Goal: Task Accomplishment & Management: Manage account settings

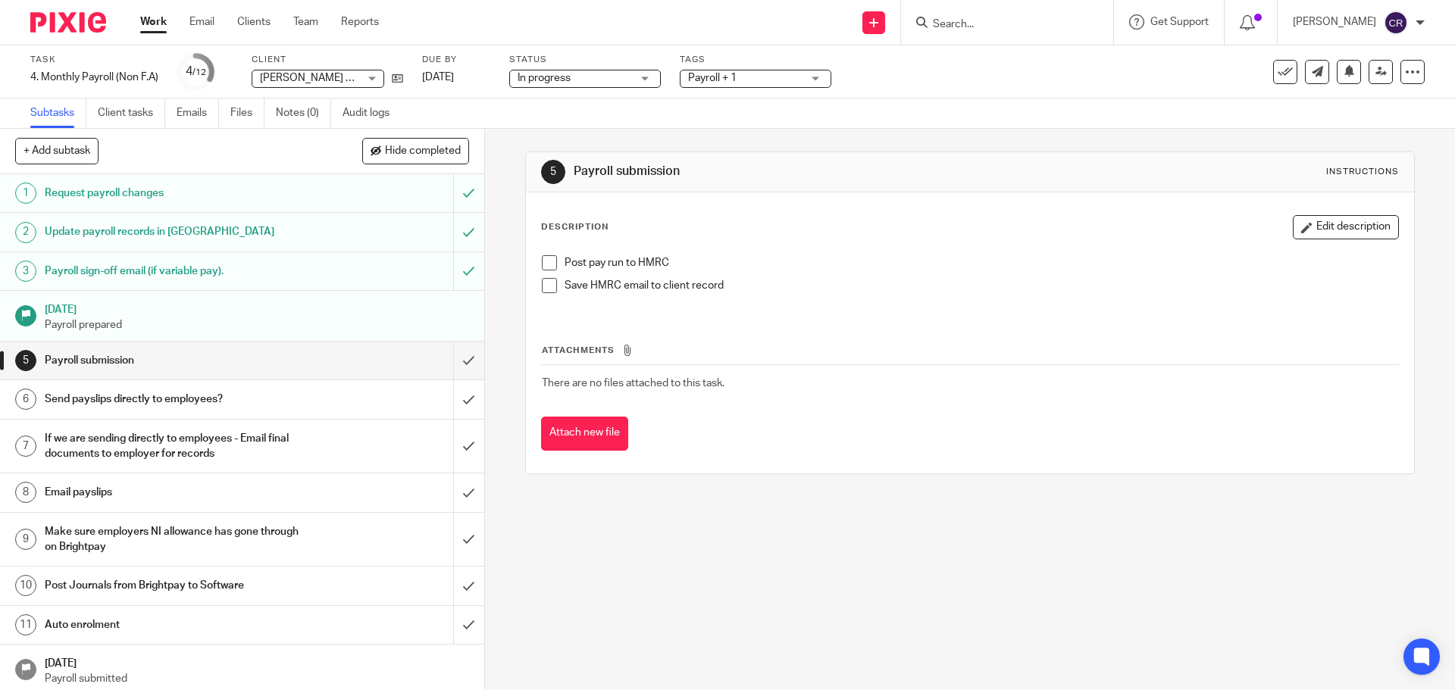
drag, startPoint x: 543, startPoint y: 263, endPoint x: 541, endPoint y: 276, distance: 13.1
click at [543, 263] on span at bounding box center [549, 262] width 15 height 15
click at [542, 285] on span at bounding box center [549, 285] width 15 height 15
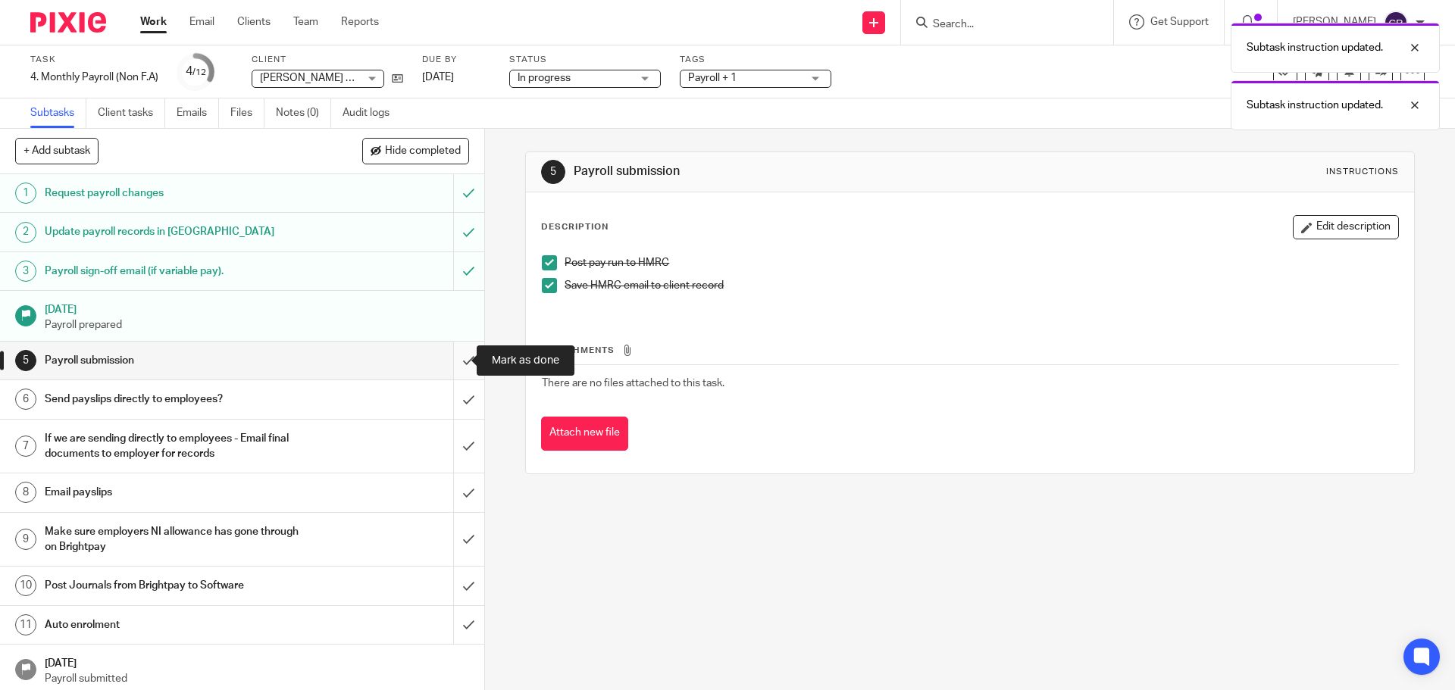
click at [455, 366] on input "submit" at bounding box center [242, 361] width 484 height 38
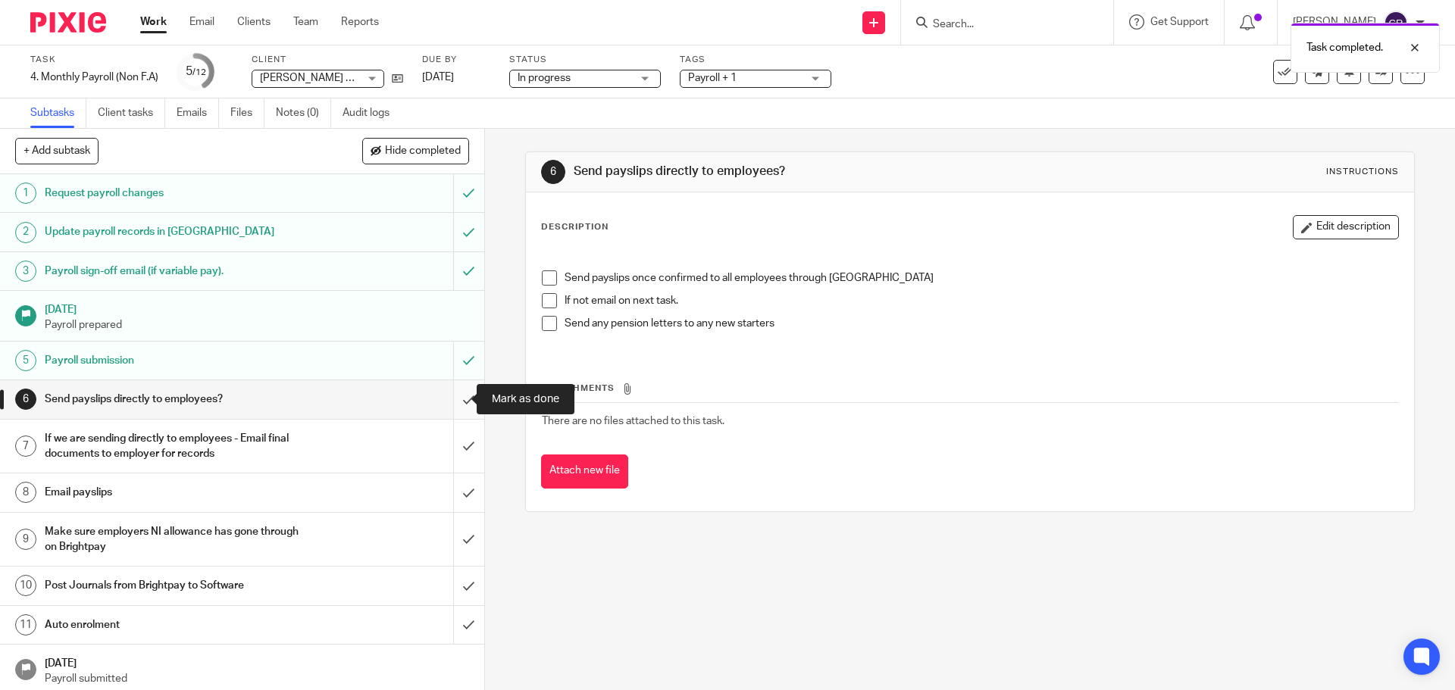
click at [456, 399] on input "submit" at bounding box center [242, 399] width 484 height 38
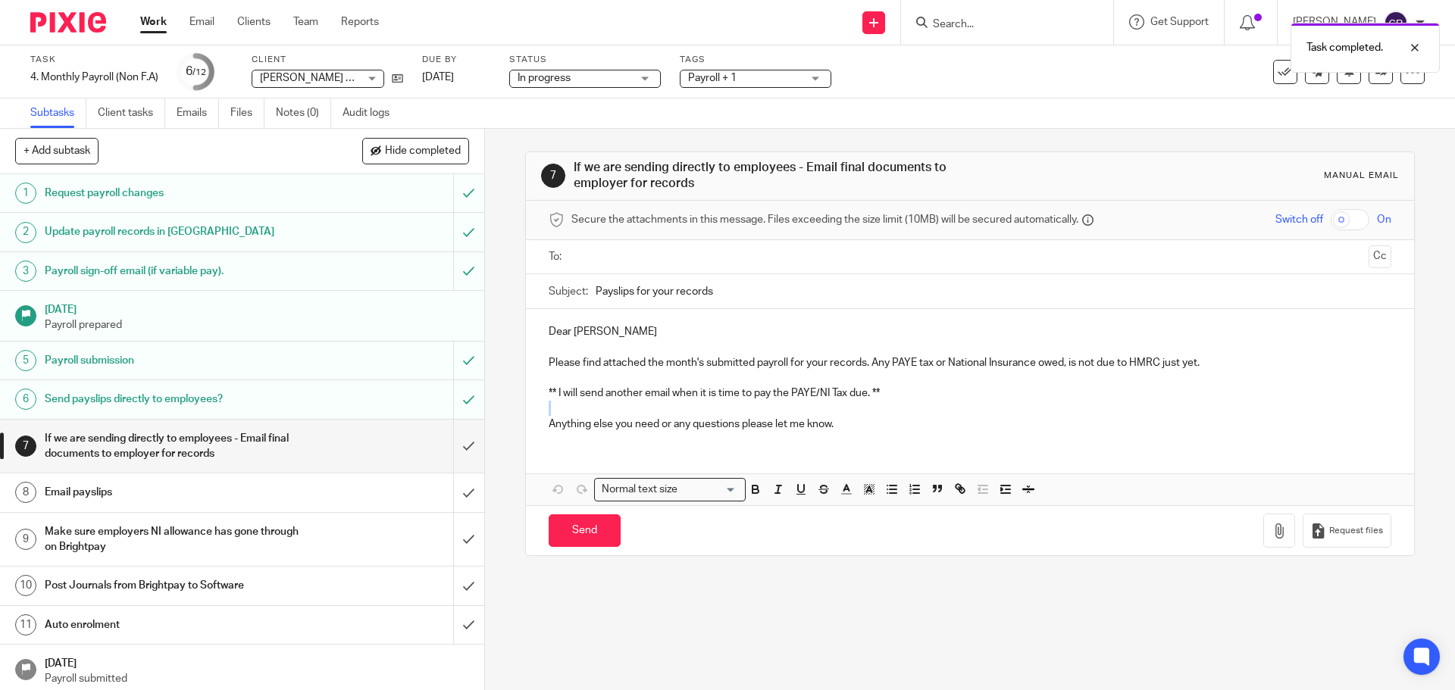
drag, startPoint x: 627, startPoint y: 404, endPoint x: 682, endPoint y: 398, distance: 55.6
click at [601, 402] on div "Dear Owen Please find attached the month's submitted payroll for your records. …" at bounding box center [969, 376] width 887 height 134
click at [901, 394] on p "** I will send another email when it is time to pay the PAYE/NI Tax due. *" at bounding box center [970, 393] width 842 height 15
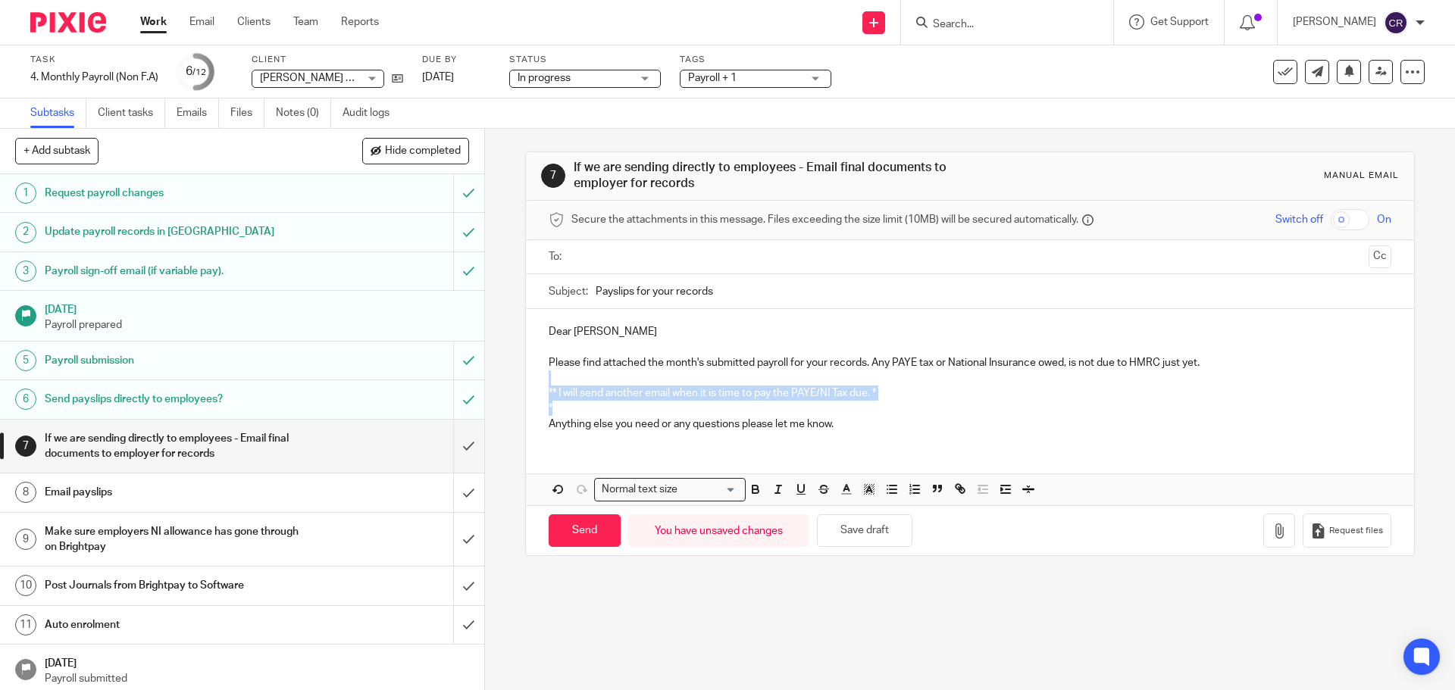
drag, startPoint x: 545, startPoint y: 409, endPoint x: 556, endPoint y: 380, distance: 31.7
click at [556, 380] on div "Dear Owen Please find attached the month's submitted payroll for your records. …" at bounding box center [969, 376] width 887 height 134
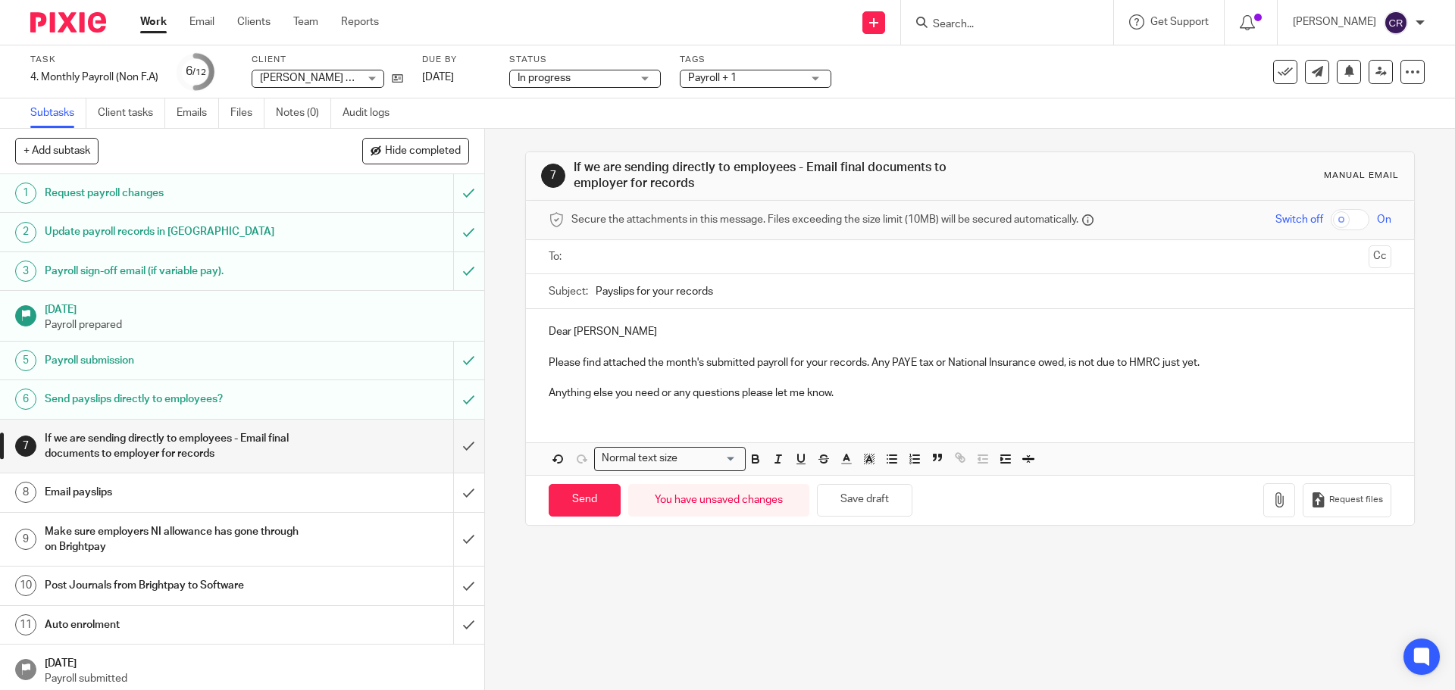
click at [643, 266] on ul at bounding box center [970, 257] width 795 height 25
click at [669, 257] on input "text" at bounding box center [969, 257] width 785 height 17
click at [549, 330] on p "Dear Owen" at bounding box center [970, 334] width 842 height 15
click at [641, 335] on p "Hi Owen" at bounding box center [970, 334] width 842 height 15
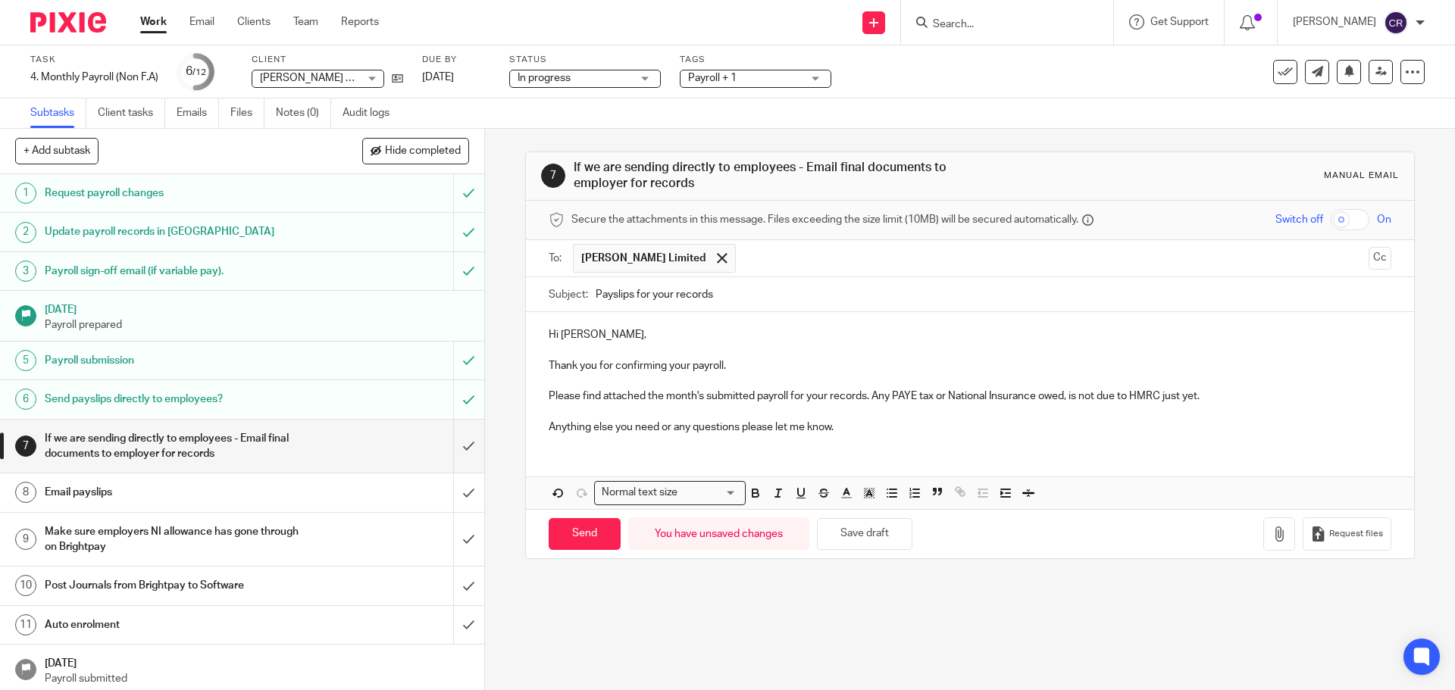
drag, startPoint x: 1258, startPoint y: 532, endPoint x: 608, endPoint y: 256, distance: 706.2
click at [1271, 532] on icon "button" at bounding box center [1278, 534] width 15 height 15
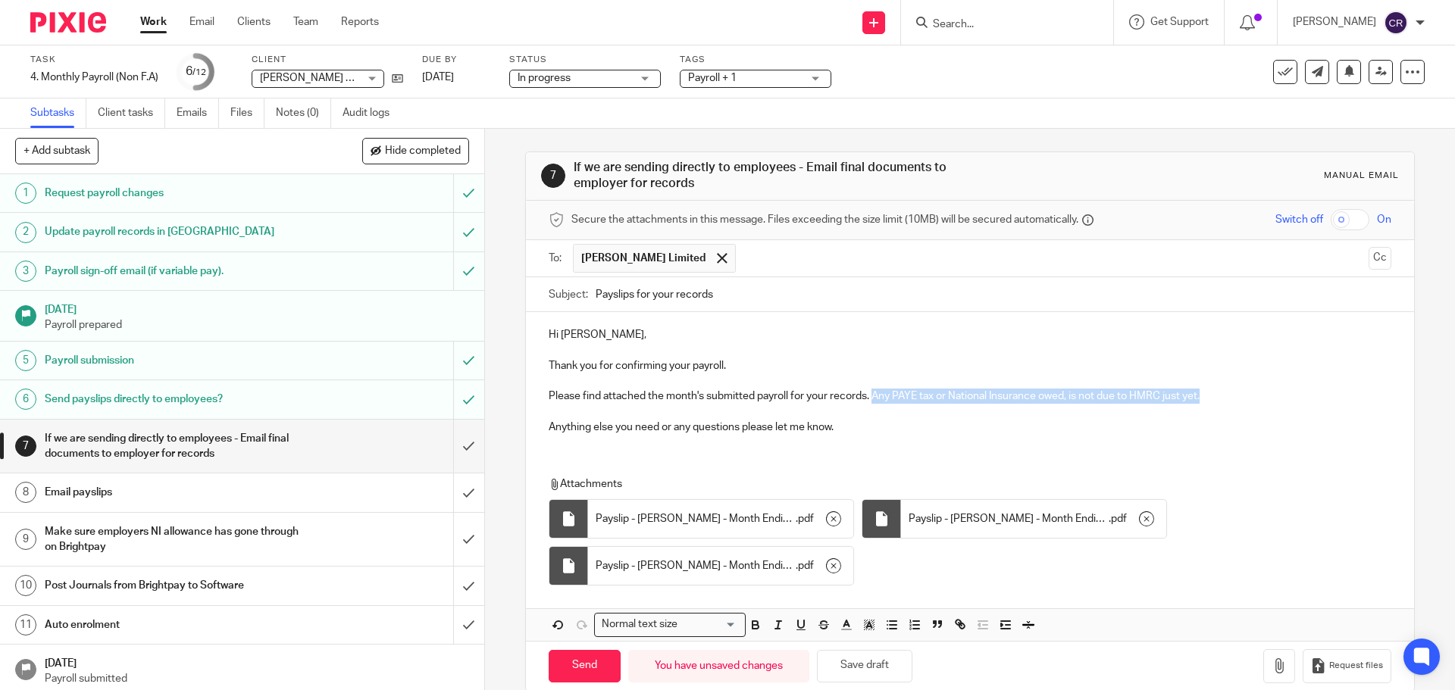
drag, startPoint x: 1207, startPoint y: 394, endPoint x: 869, endPoint y: 400, distance: 338.0
click at [869, 400] on p "Please find attached the month's submitted payroll for your records. Any PAYE t…" at bounding box center [970, 396] width 842 height 15
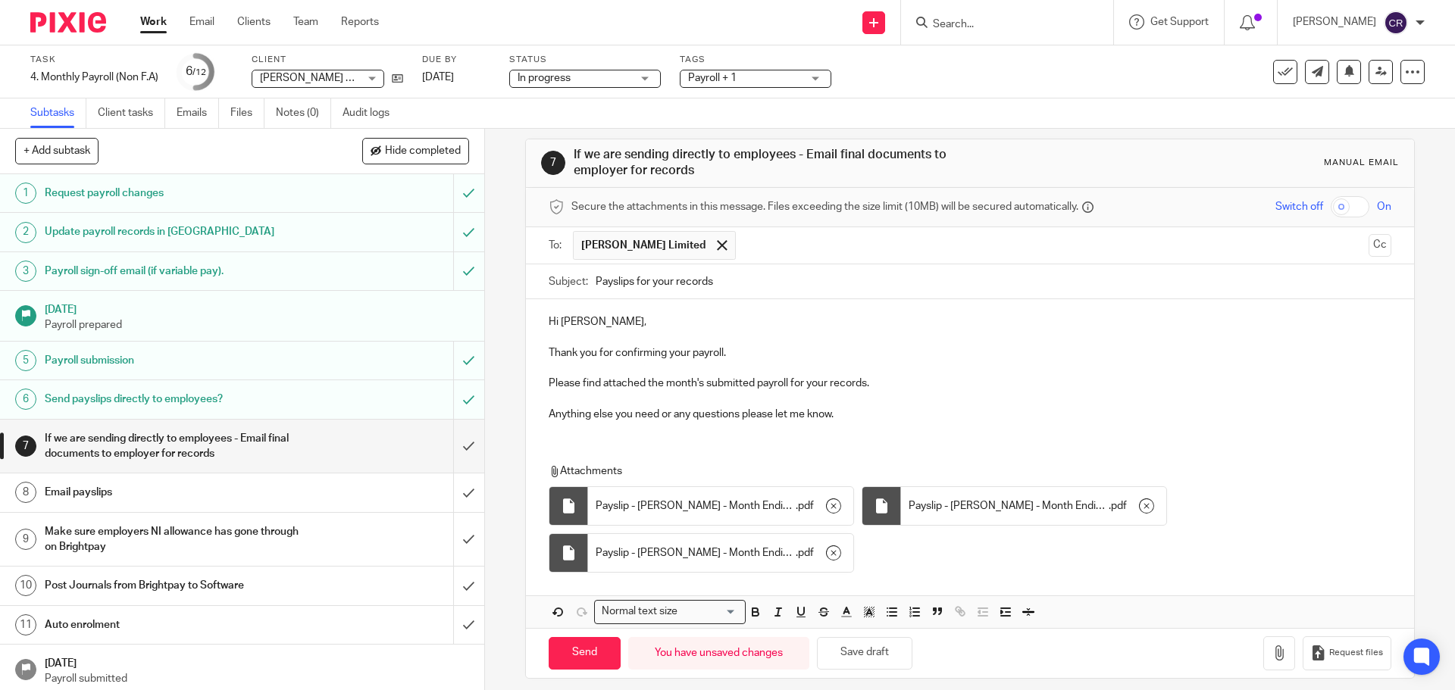
scroll to position [25, 0]
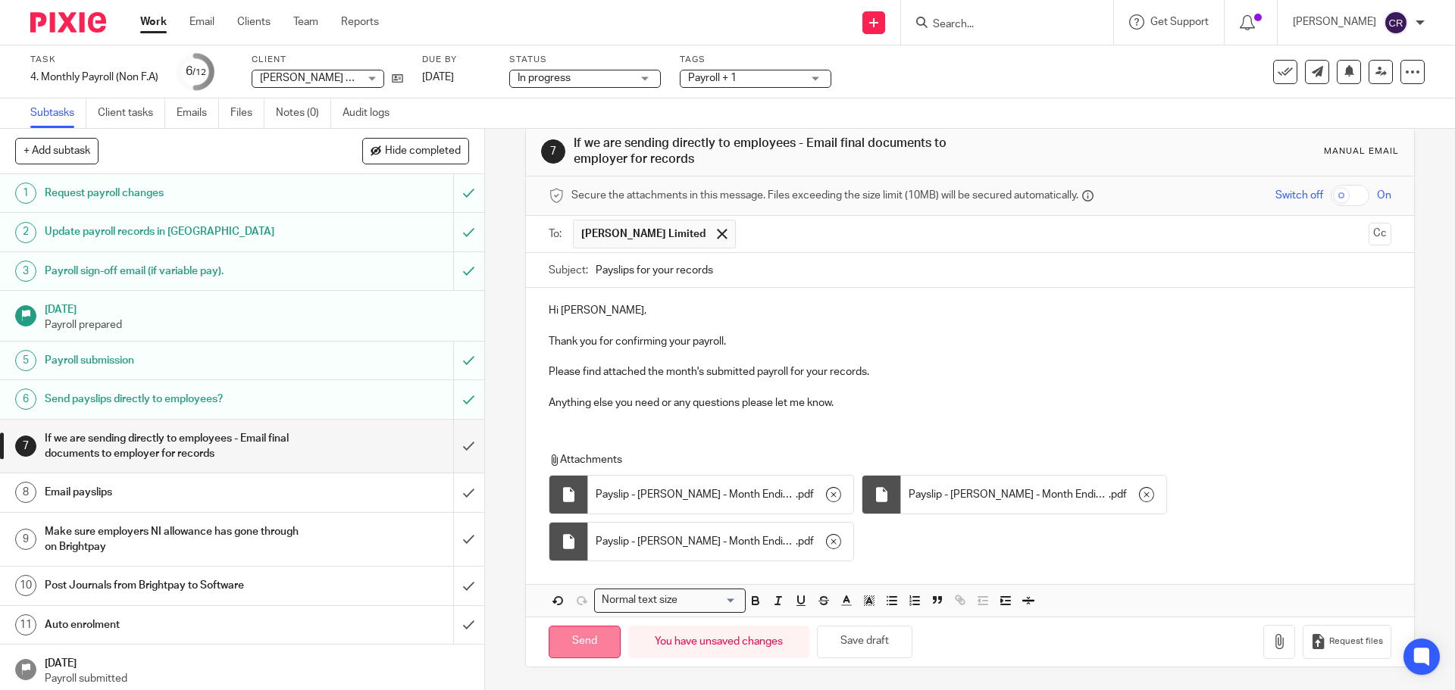
click at [576, 642] on input "Send" at bounding box center [585, 642] width 72 height 33
click at [452, 488] on input "submit" at bounding box center [242, 493] width 484 height 38
type input "Sent"
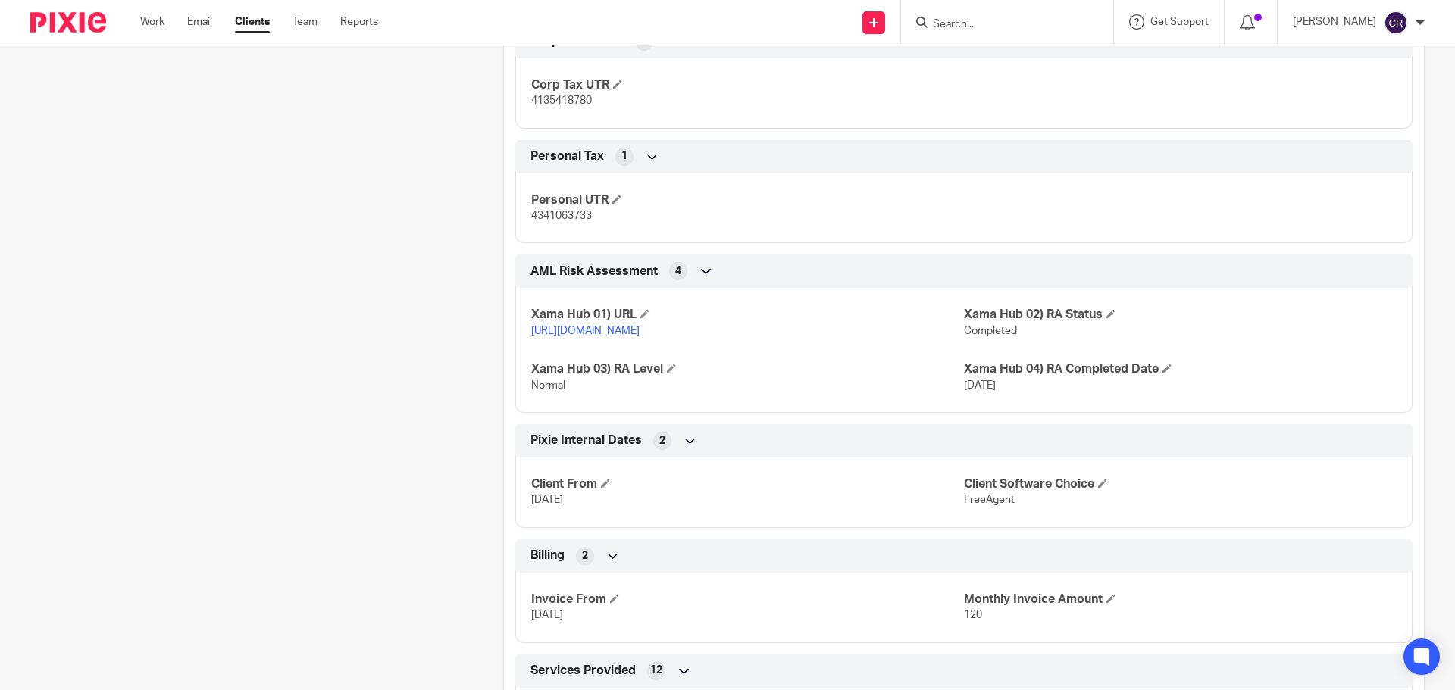
scroll to position [1440, 0]
click at [954, 17] on form at bounding box center [1011, 22] width 161 height 19
click at [959, 23] on input "Search" at bounding box center [999, 25] width 136 height 14
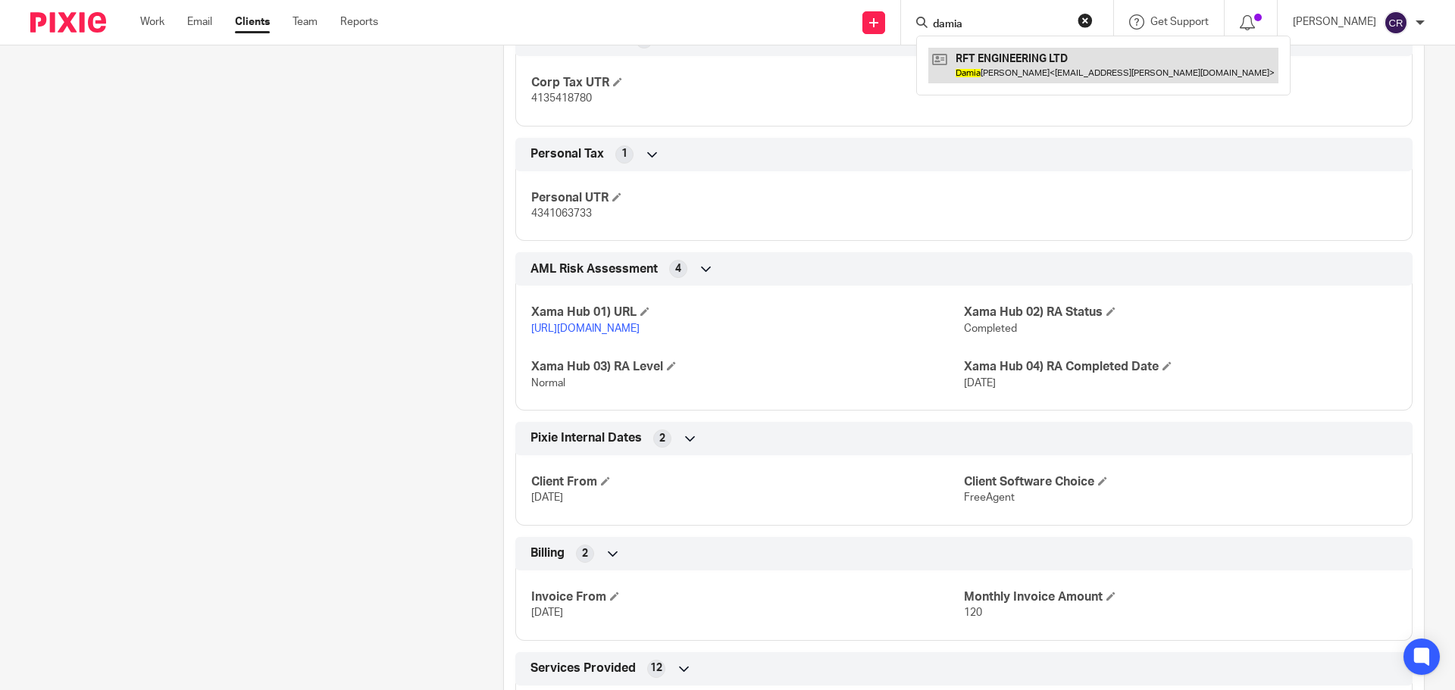
type input "damia"
click at [1032, 66] on link at bounding box center [1103, 65] width 350 height 35
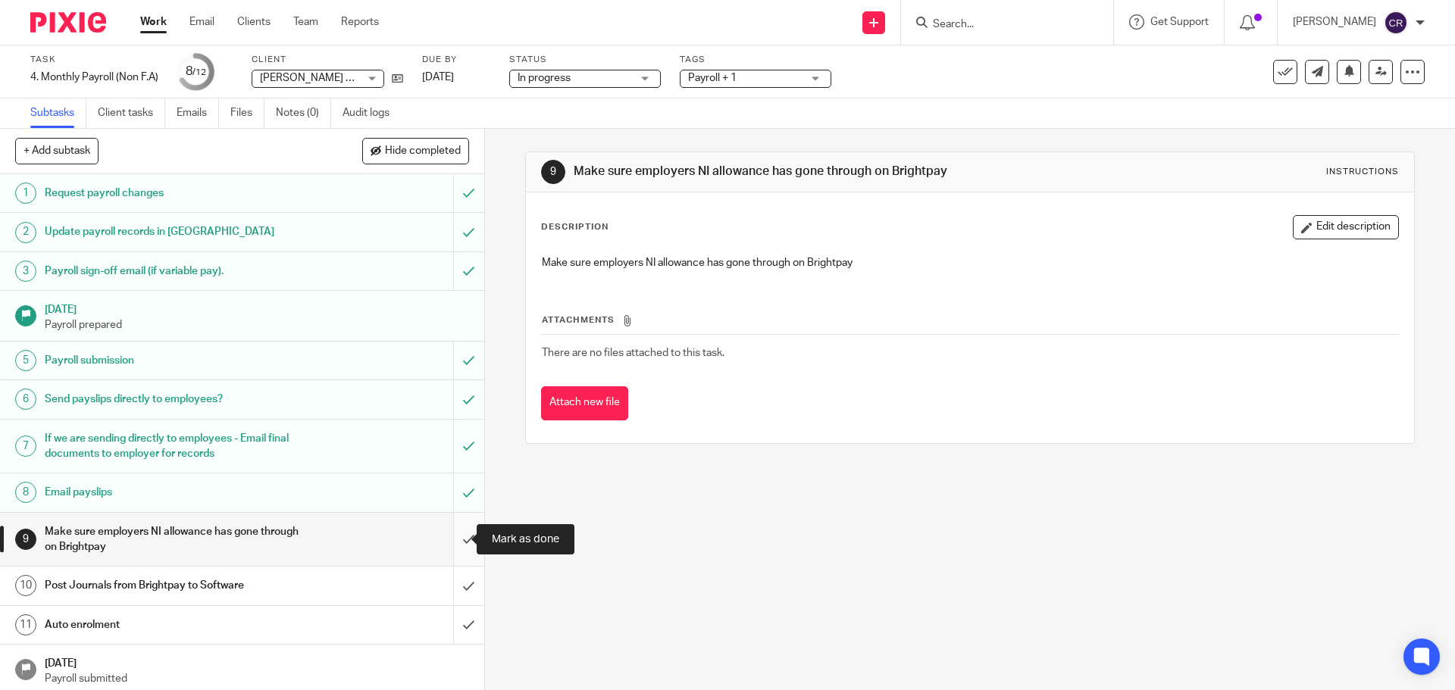
click at [453, 544] on input "submit" at bounding box center [242, 540] width 484 height 54
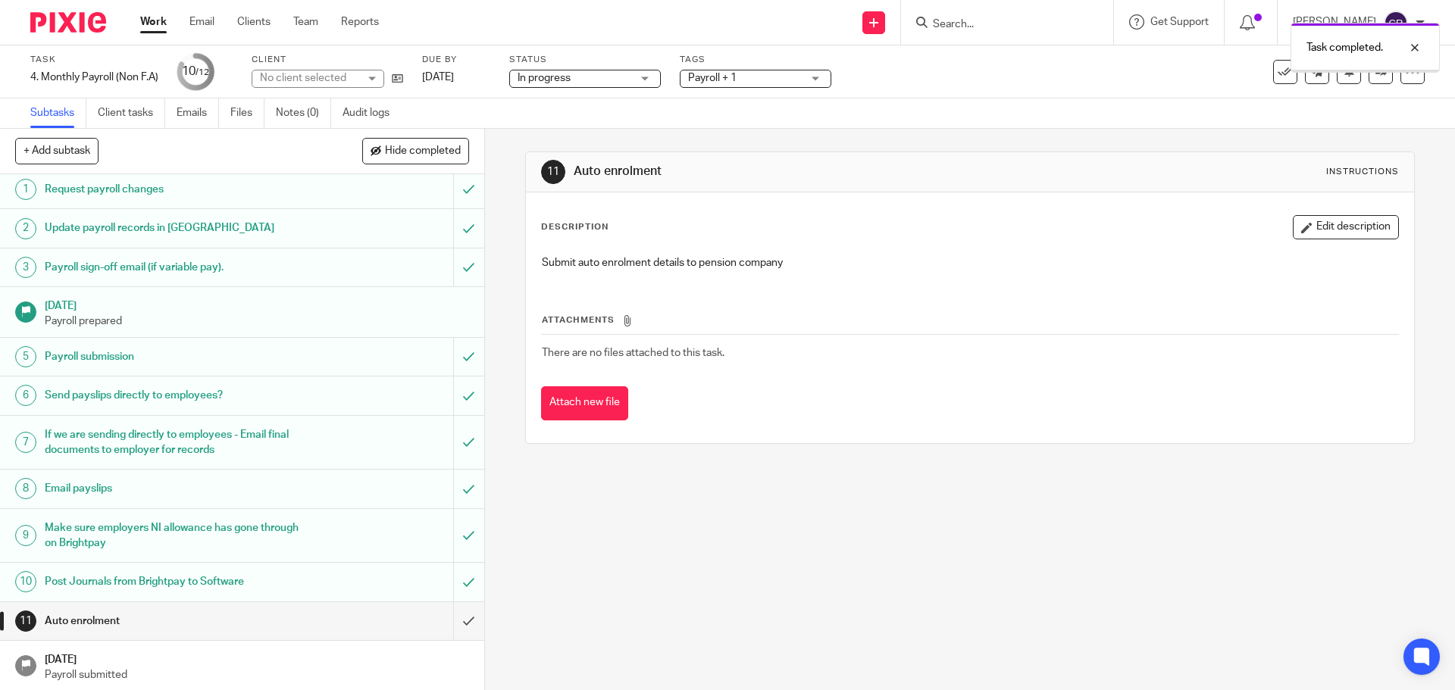
scroll to position [5, 0]
click at [448, 622] on input "submit" at bounding box center [242, 620] width 484 height 38
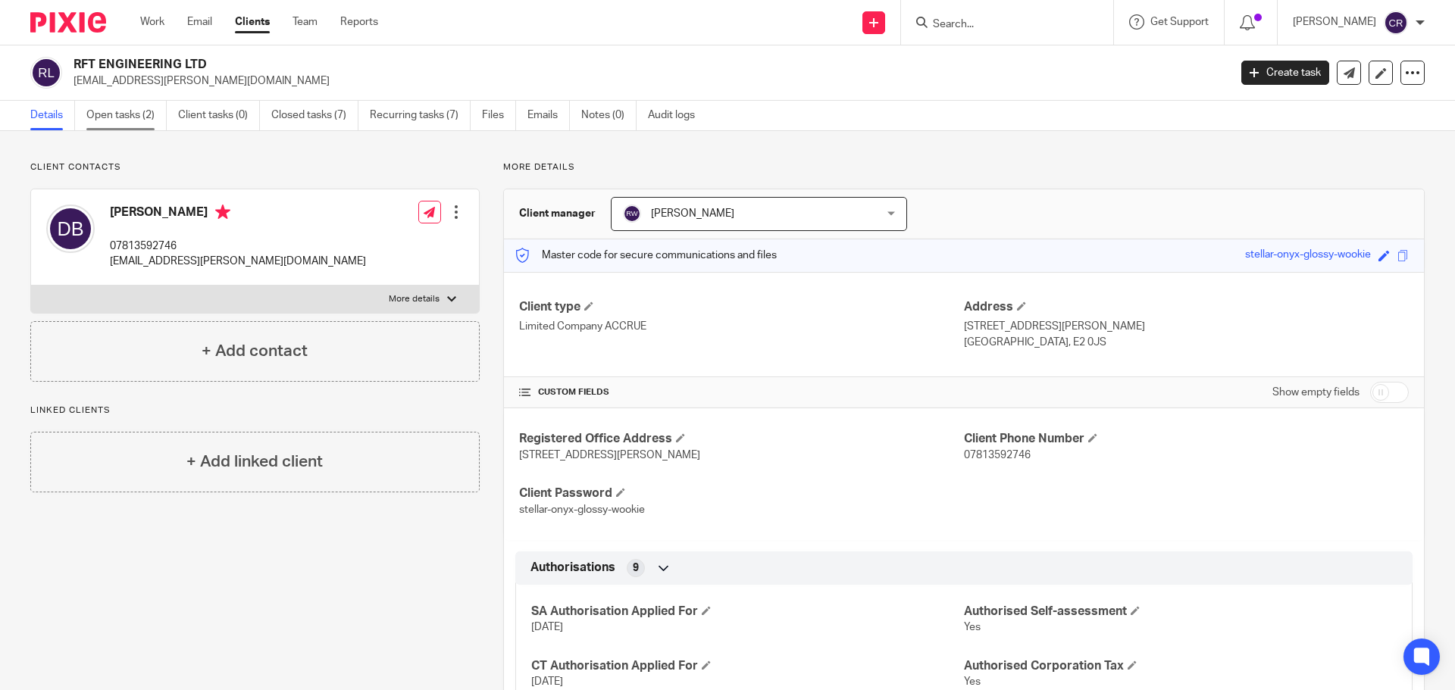
click at [140, 123] on link "Open tasks (2)" at bounding box center [126, 116] width 80 height 30
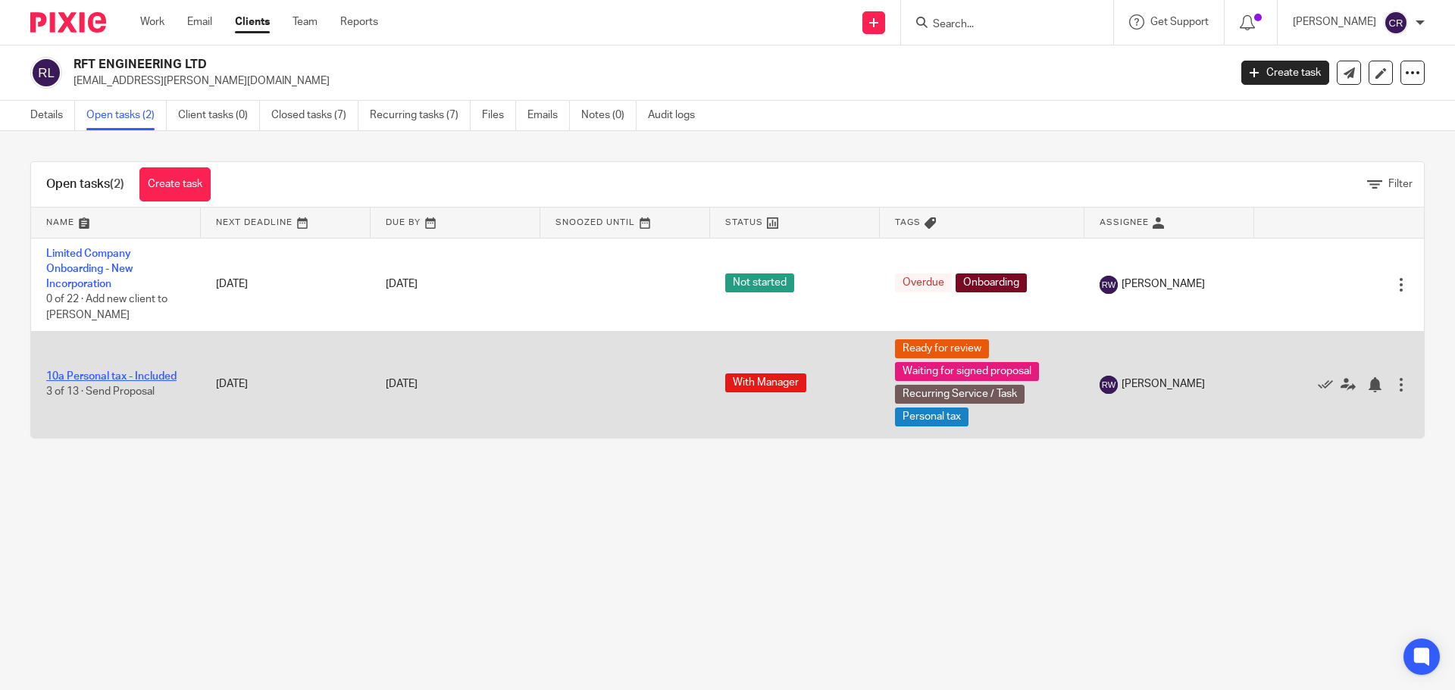
click at [156, 374] on link "10a Personal tax - Included" at bounding box center [111, 376] width 130 height 11
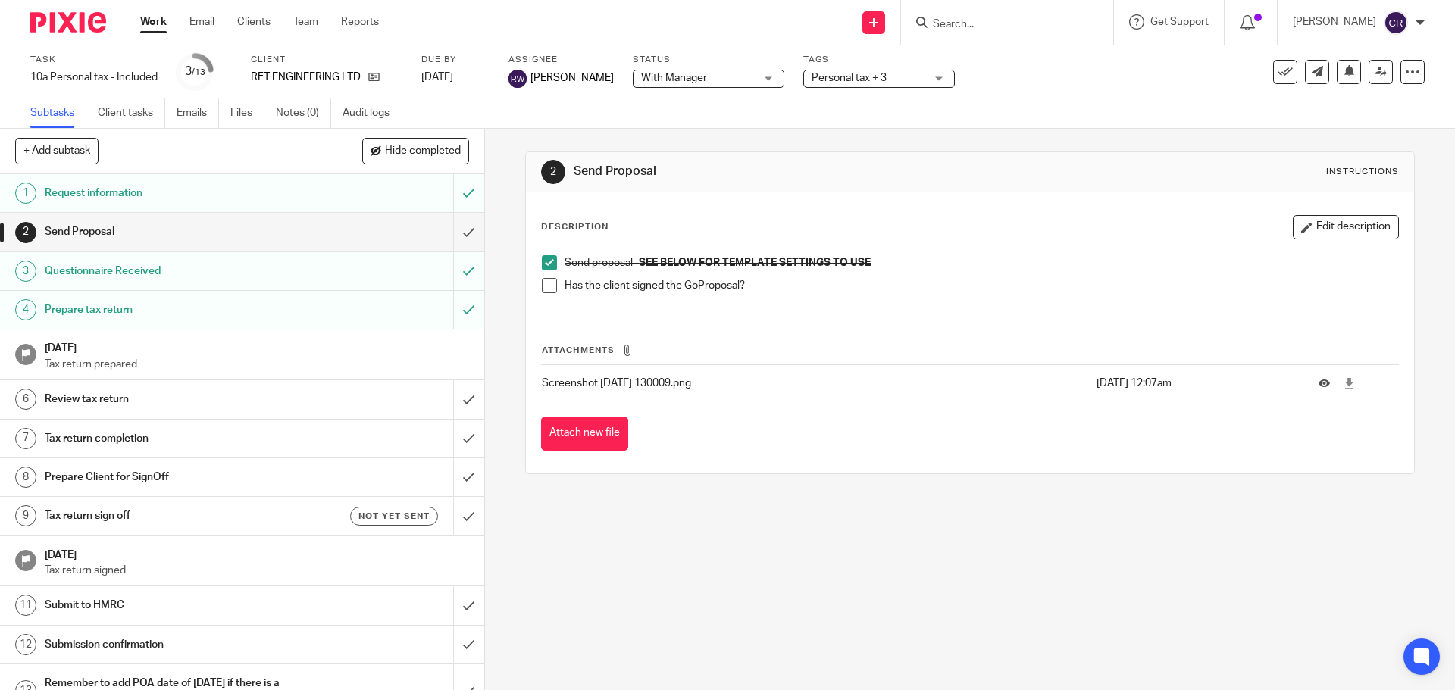
click at [546, 289] on span at bounding box center [549, 285] width 15 height 15
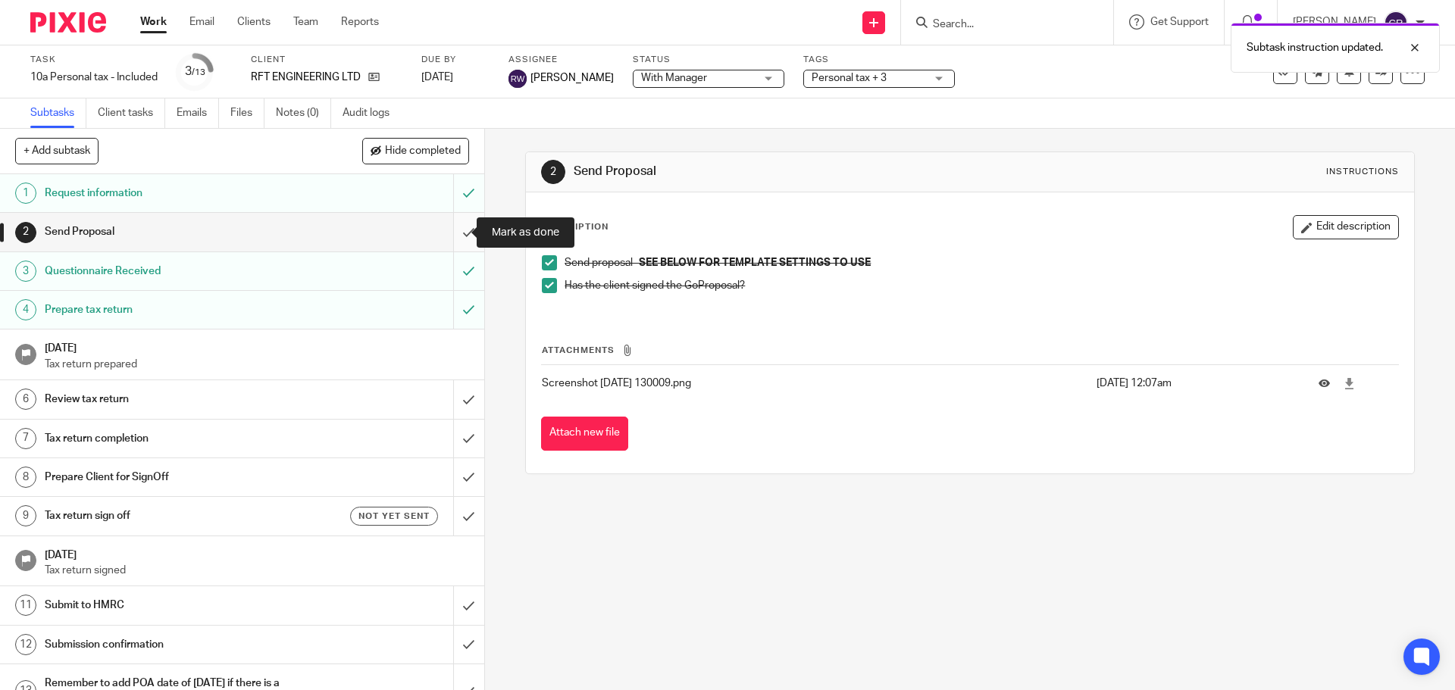
click at [456, 230] on input "submit" at bounding box center [242, 232] width 484 height 38
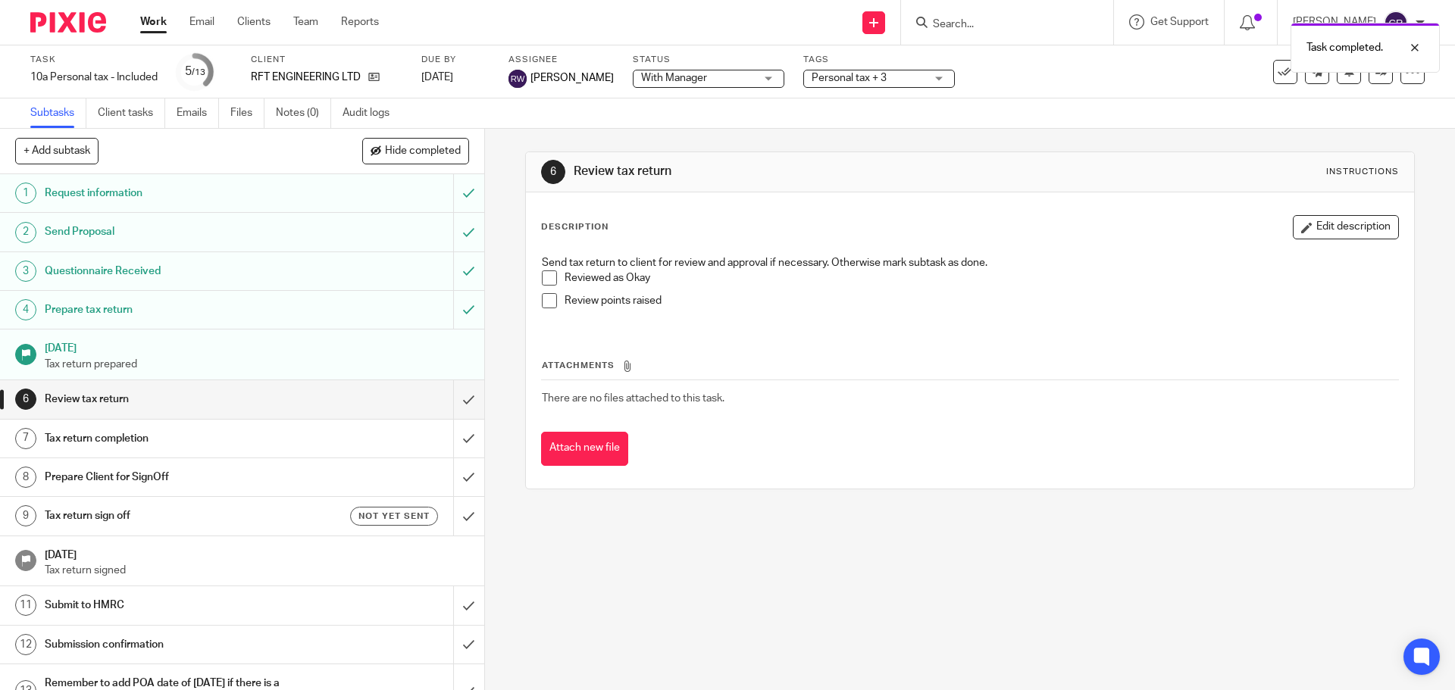
click at [729, 85] on span "With Manager" at bounding box center [698, 78] width 114 height 16
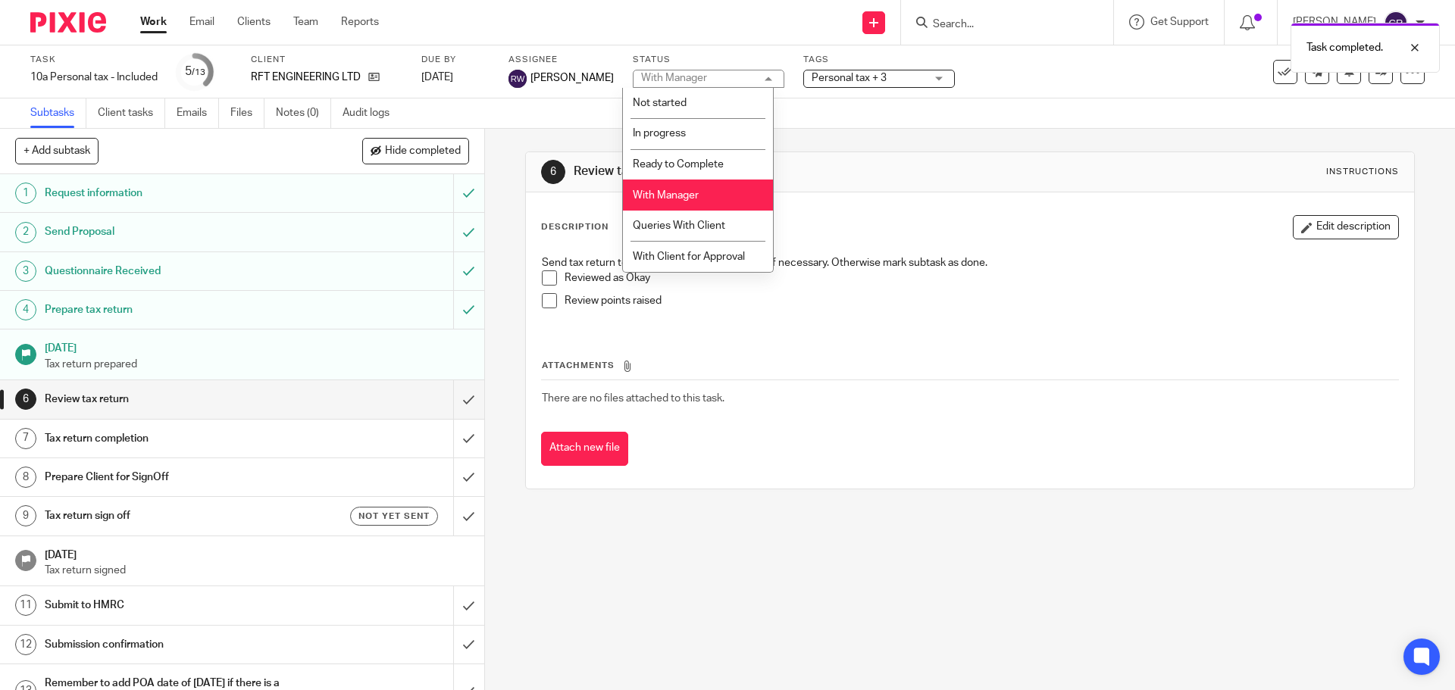
click at [868, 71] on div "Task completed." at bounding box center [1083, 44] width 712 height 58
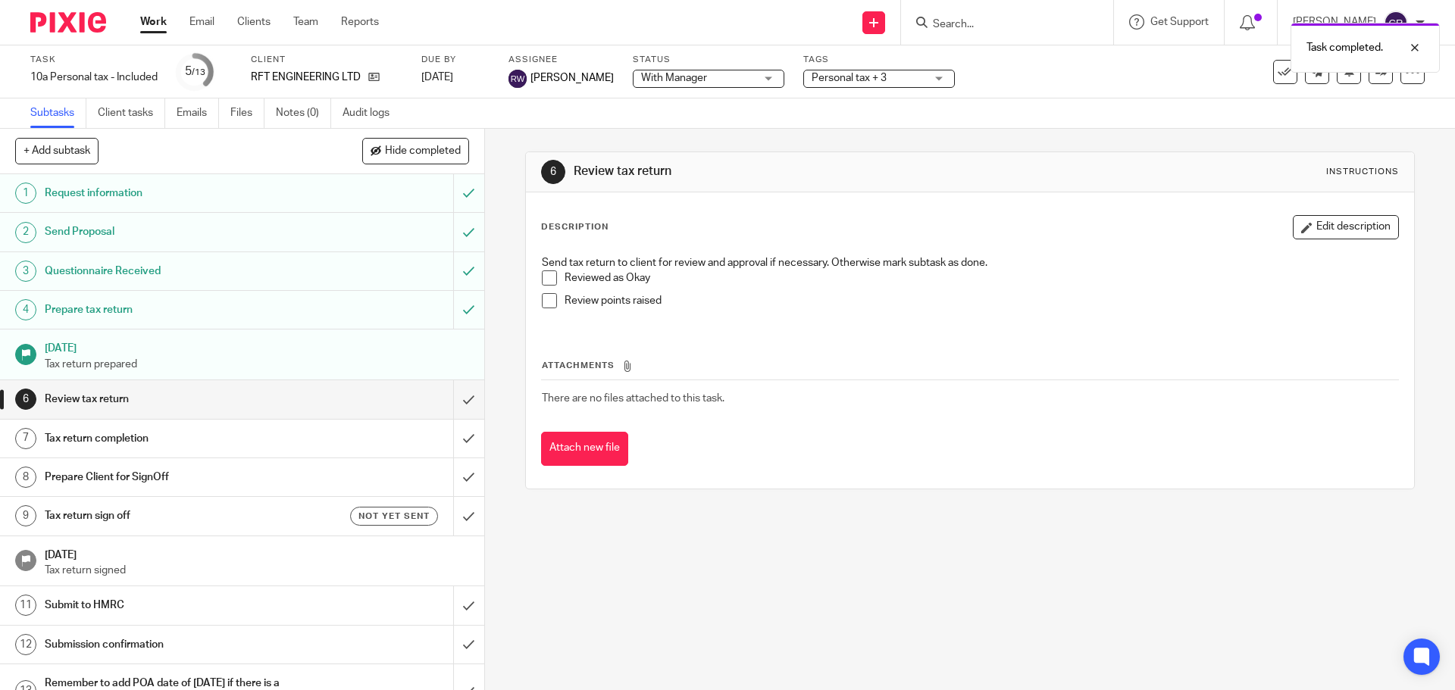
click at [880, 84] on span "Personal tax + 3" at bounding box center [868, 78] width 114 height 16
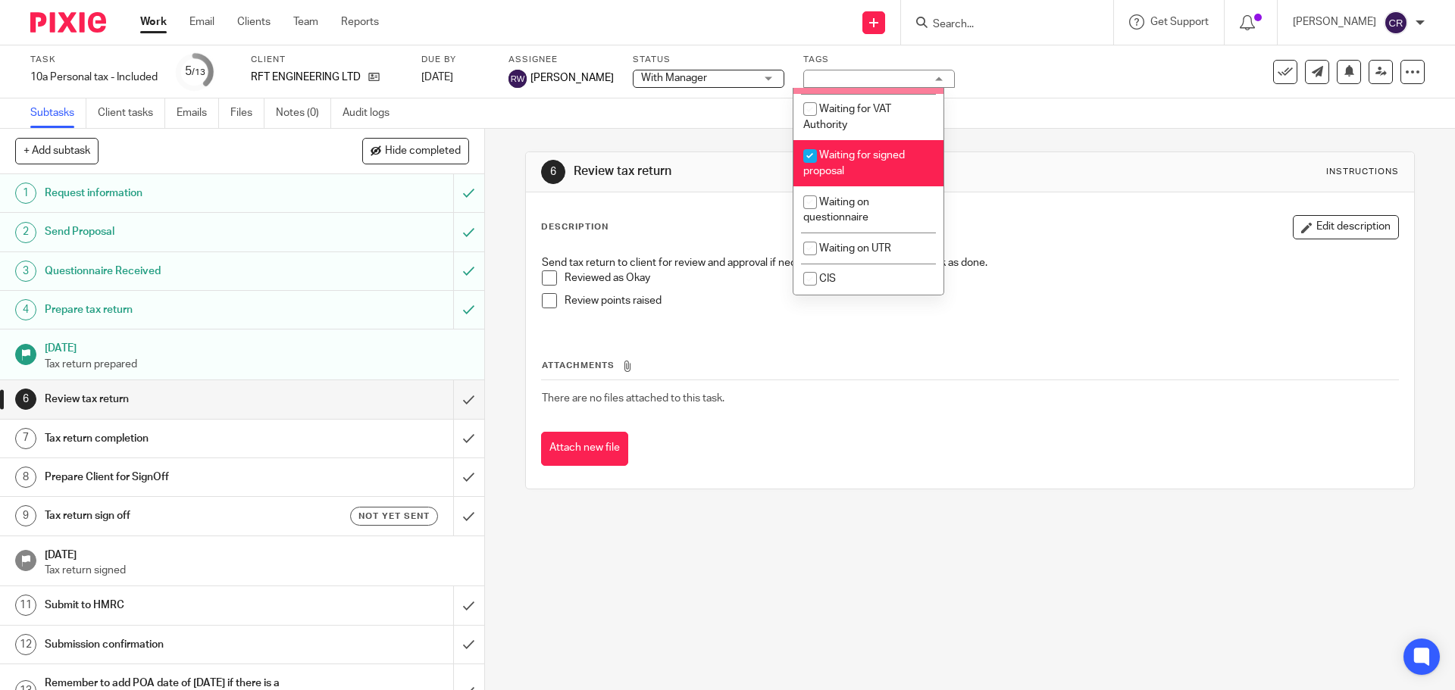
scroll to position [1212, 0]
click at [871, 184] on li "Waiting for signed proposal" at bounding box center [868, 161] width 150 height 46
checkbox input "false"
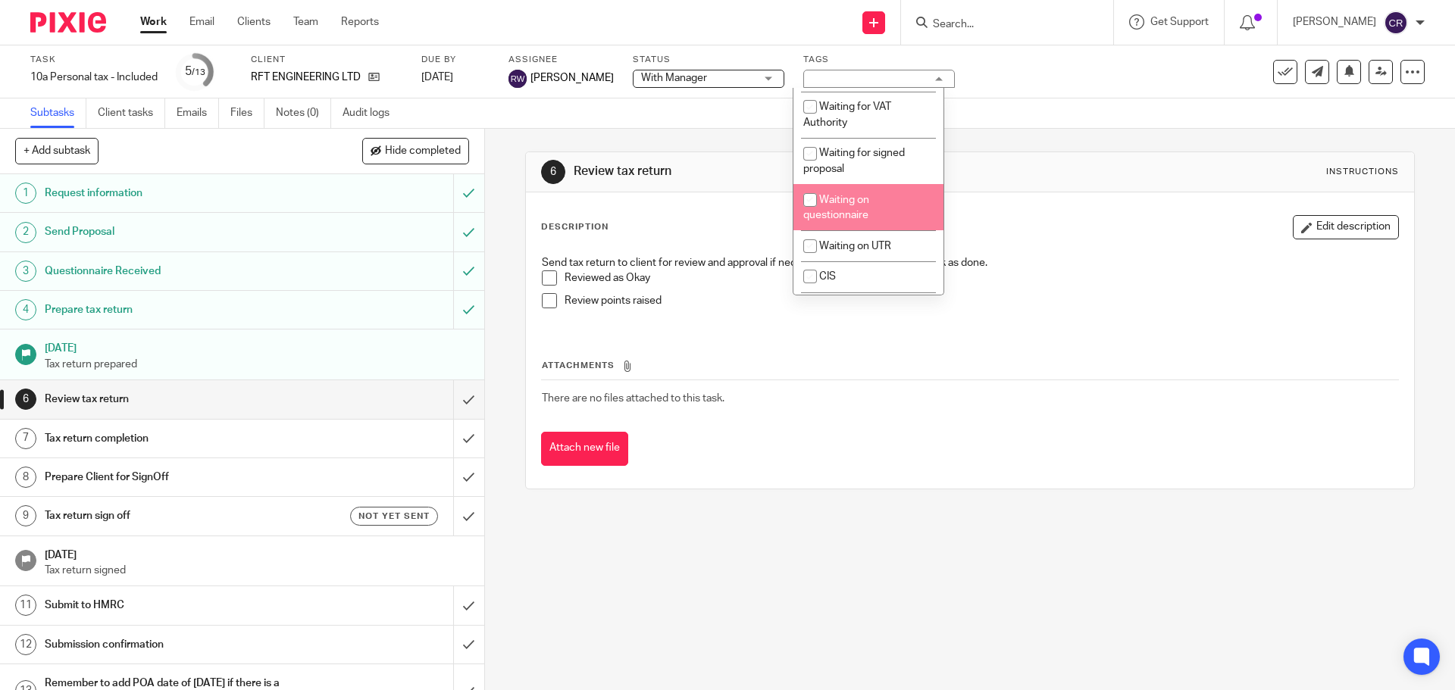
click at [1027, 397] on td "There are no files attached to this task." at bounding box center [969, 398] width 857 height 36
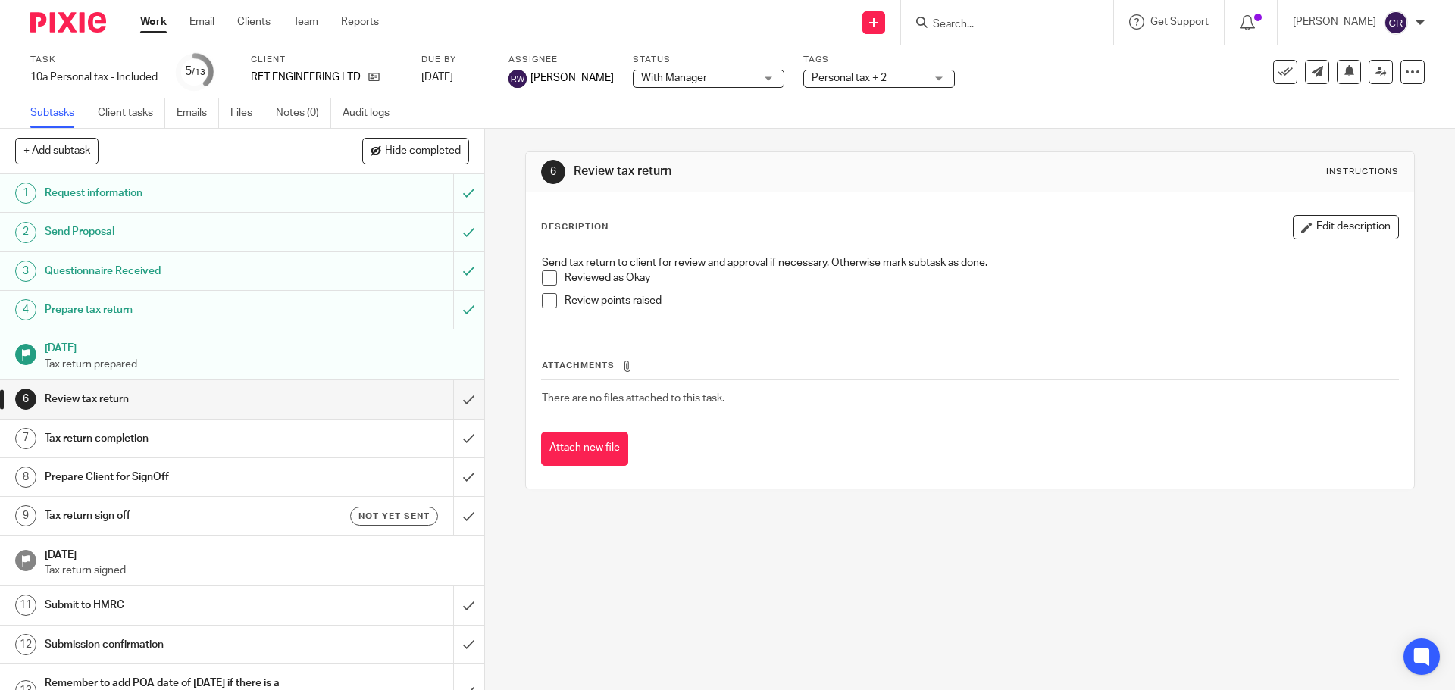
click at [148, 23] on link "Work" at bounding box center [153, 21] width 27 height 15
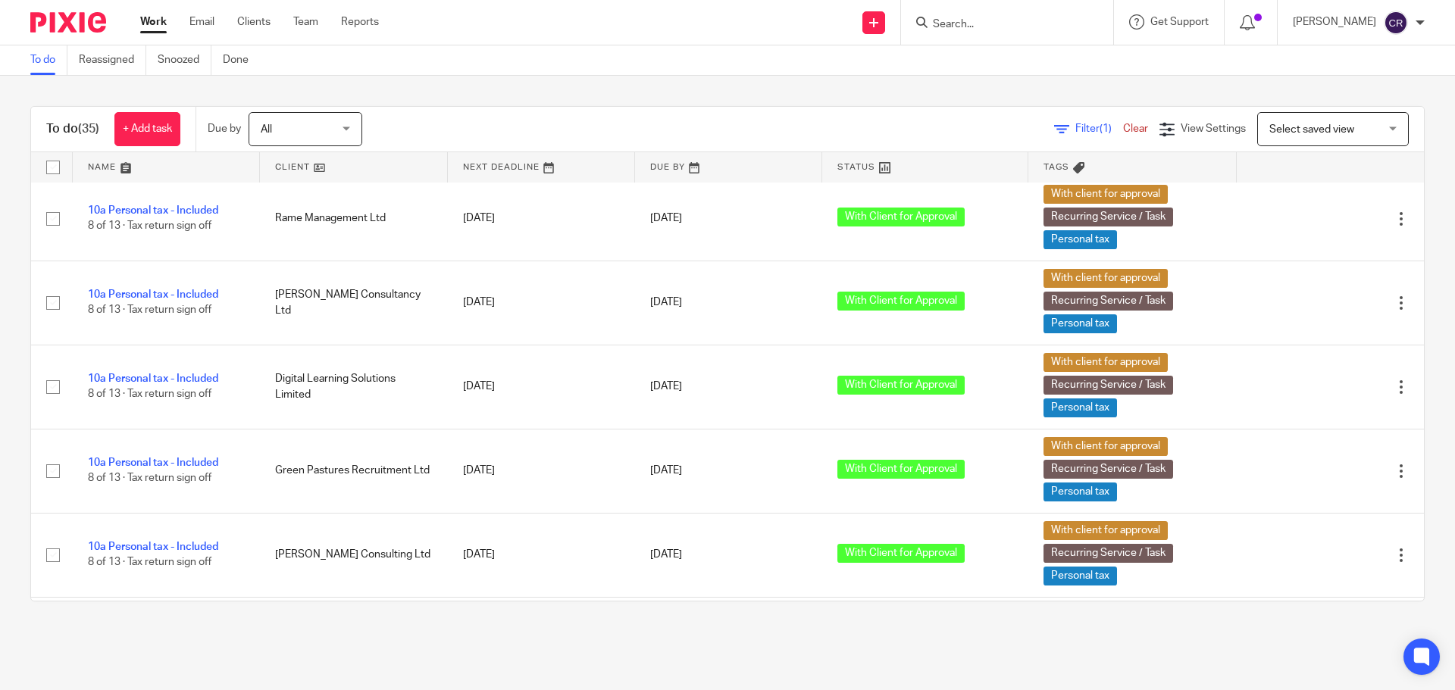
scroll to position [2523, 0]
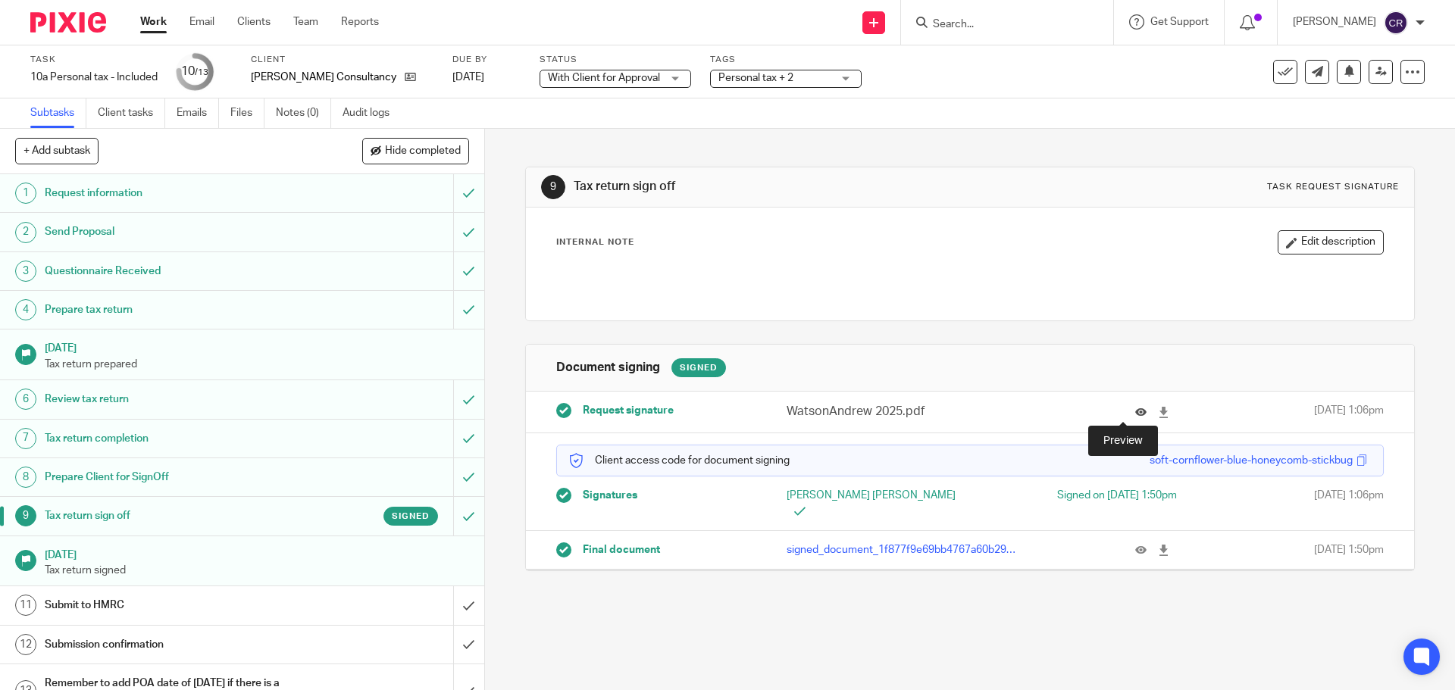
click at [1135, 414] on icon at bounding box center [1140, 412] width 11 height 11
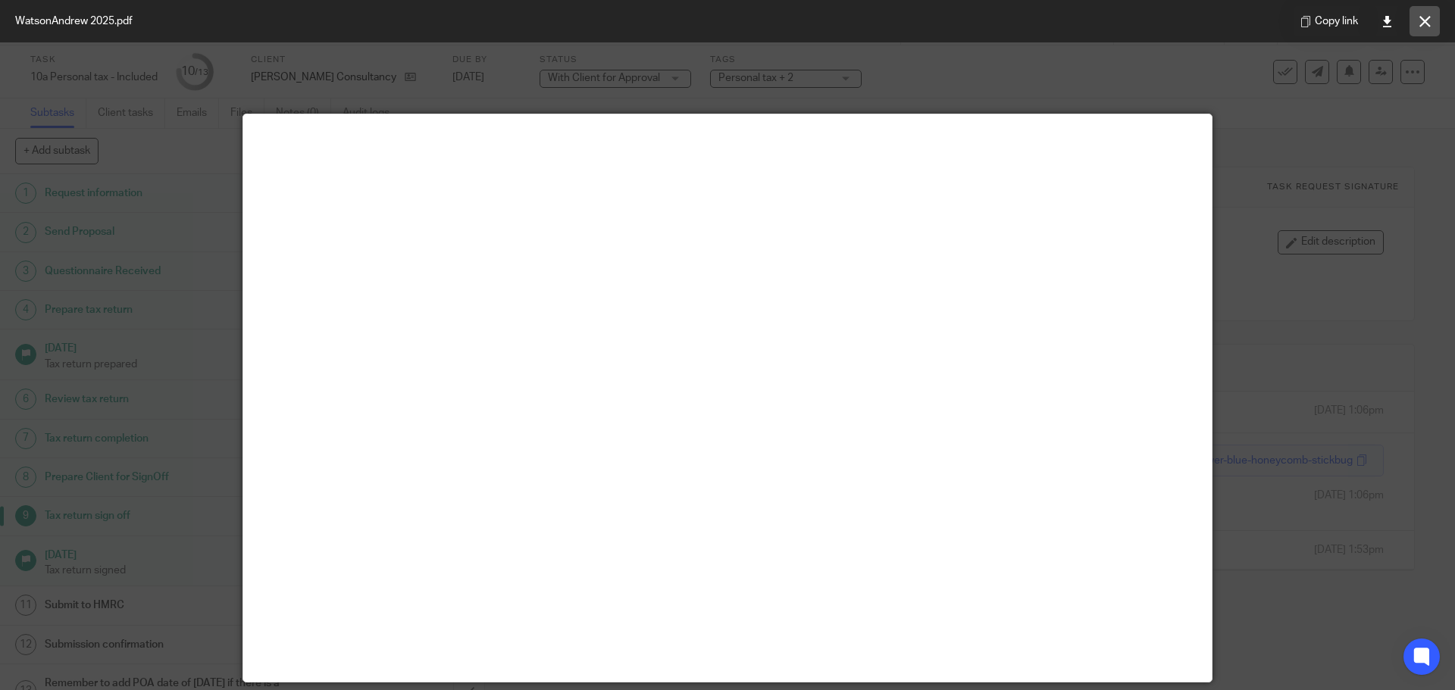
click at [1422, 19] on icon at bounding box center [1424, 21] width 11 height 11
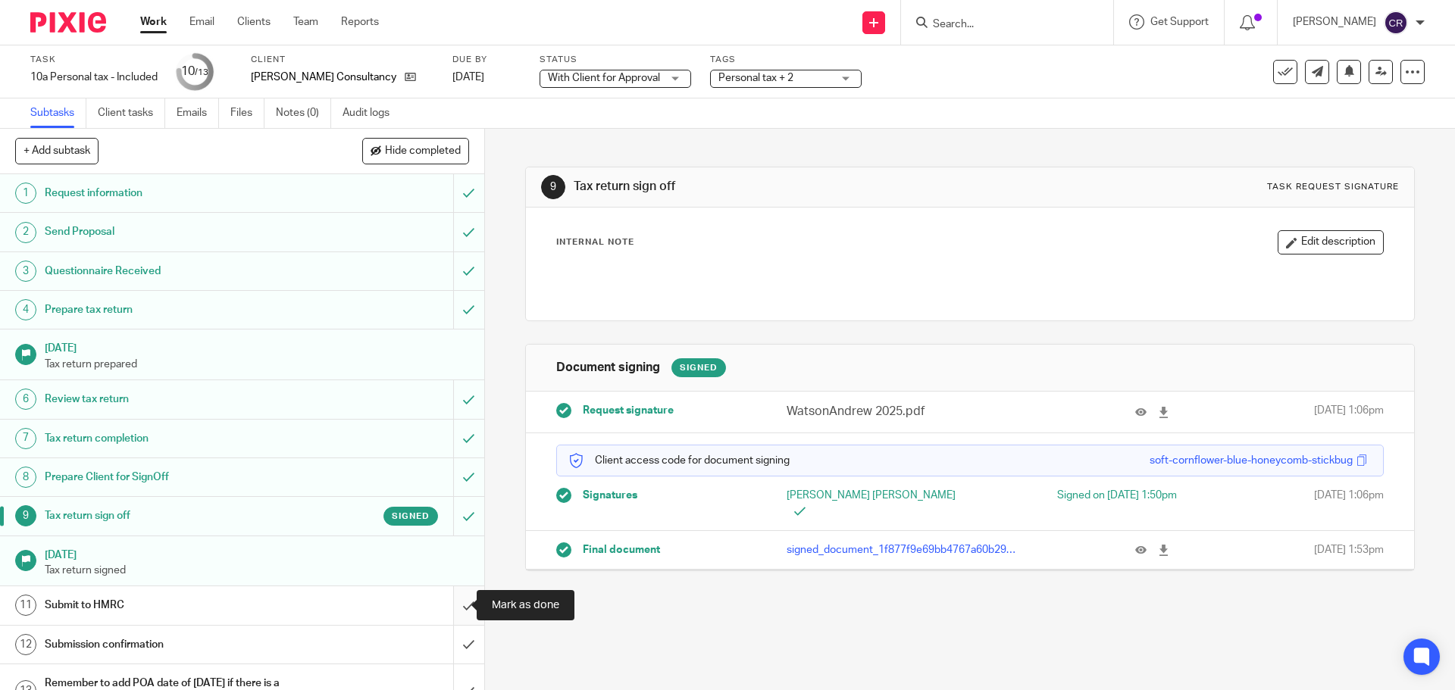
click at [456, 604] on input "submit" at bounding box center [242, 605] width 484 height 38
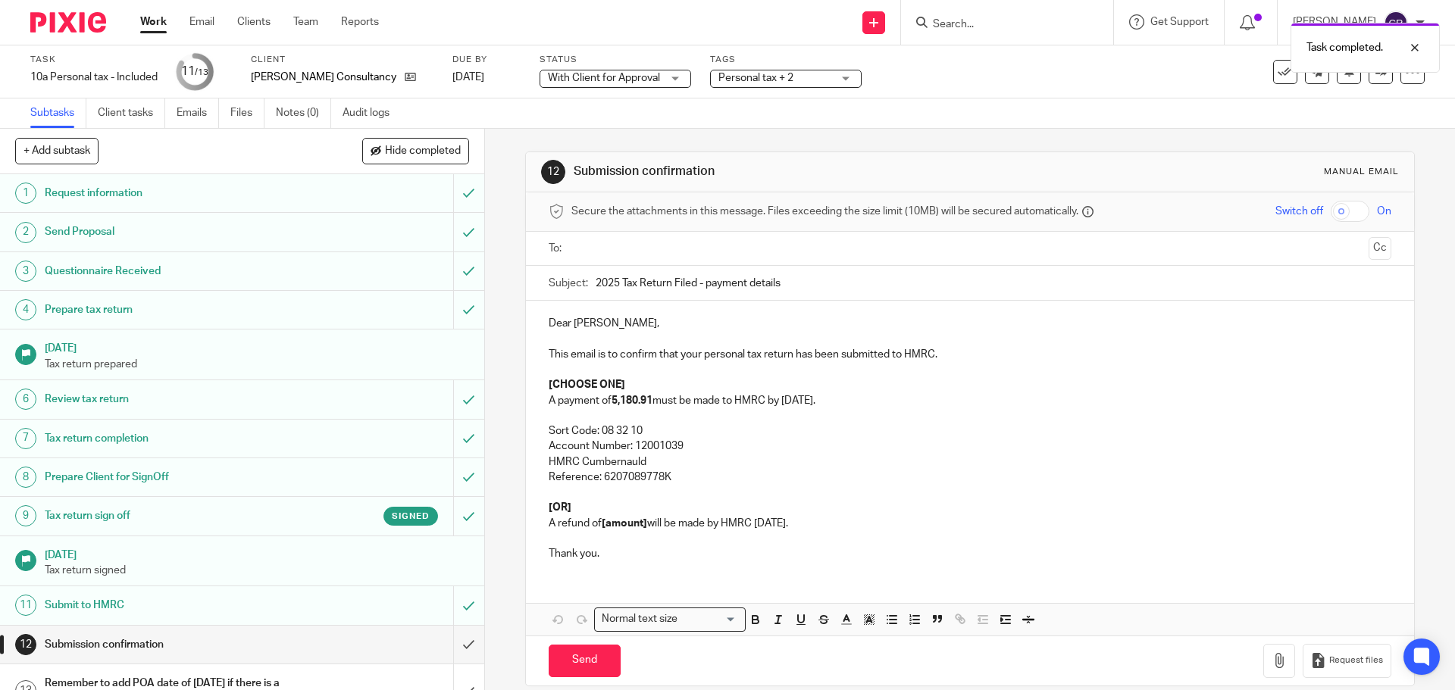
click at [608, 405] on p "A payment of 5,180.91 must be made to HMRC by [DATE]." at bounding box center [970, 400] width 842 height 15
click at [305, 118] on link "Notes (0)" at bounding box center [303, 113] width 55 height 30
click at [644, 258] on ul at bounding box center [970, 248] width 795 height 25
click at [647, 245] on input "text" at bounding box center [969, 248] width 785 height 17
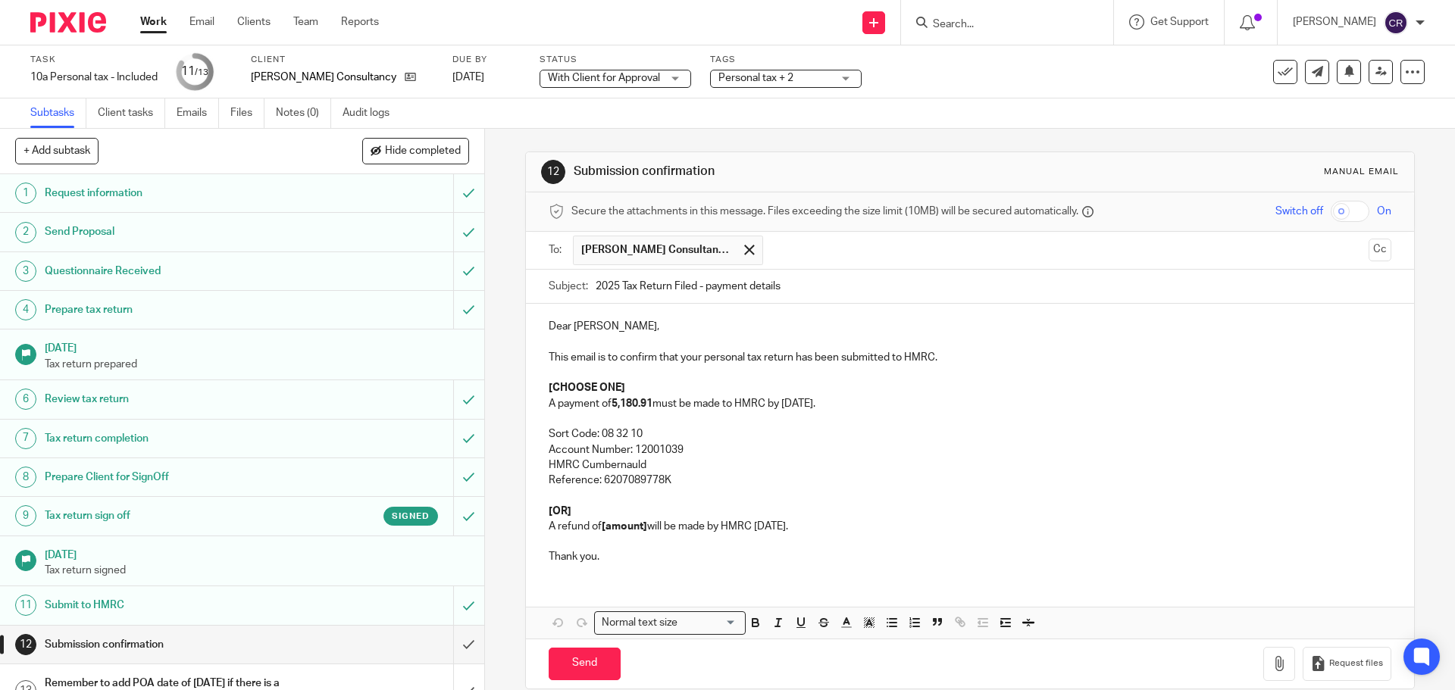
click at [552, 324] on p "Dear Andrew," at bounding box center [970, 326] width 842 height 15
click at [552, 325] on p "Dear Andrew," at bounding box center [970, 326] width 842 height 15
click at [1368, 255] on button "Cc" at bounding box center [1379, 250] width 23 height 23
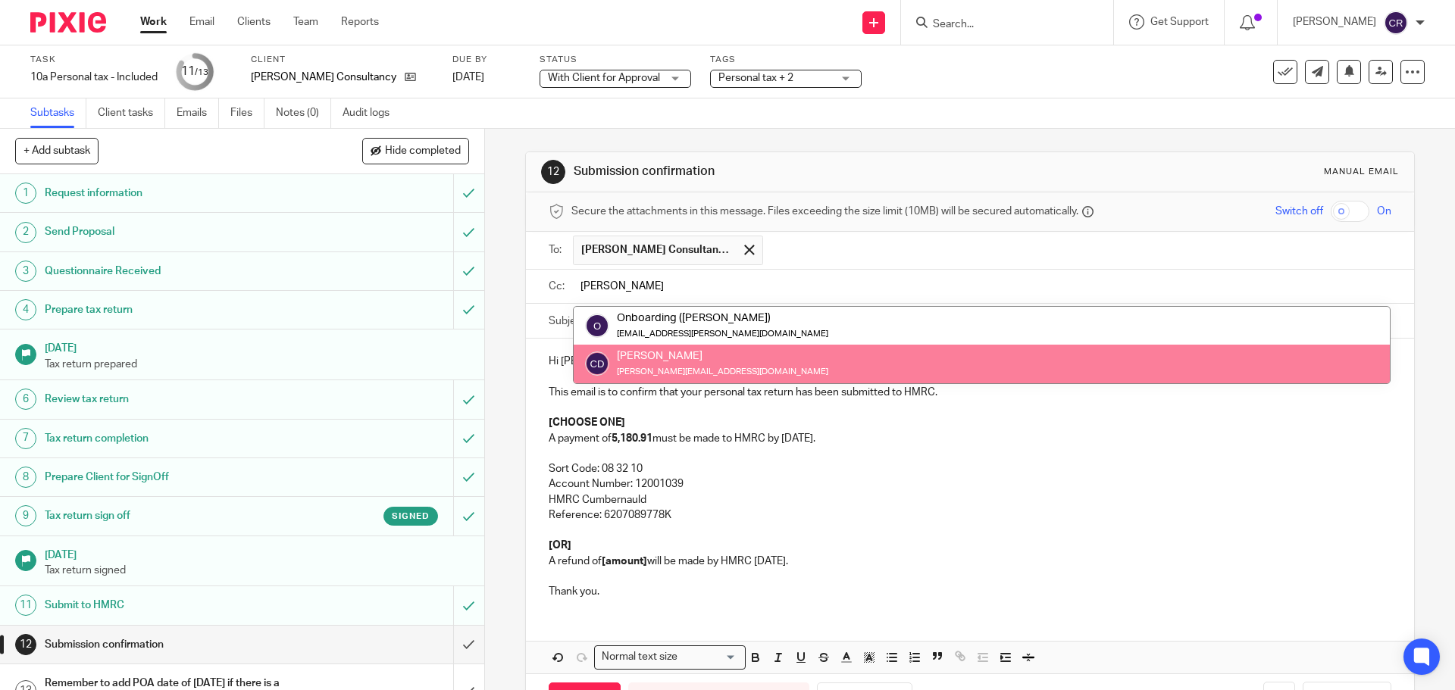
type input "chris"
drag, startPoint x: 1193, startPoint y: 365, endPoint x: 949, endPoint y: 437, distance: 255.1
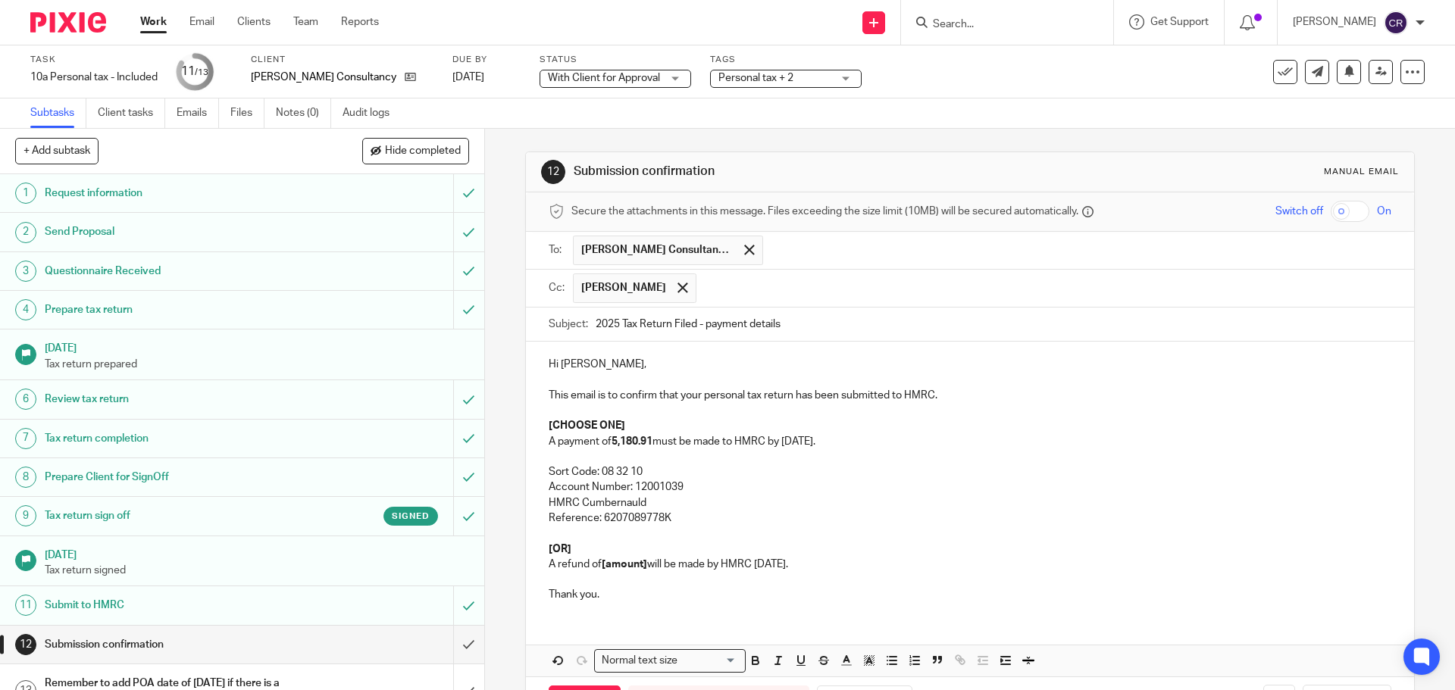
click at [614, 440] on strong "5,180.91" at bounding box center [631, 441] width 41 height 11
drag, startPoint x: 534, startPoint y: 573, endPoint x: 536, endPoint y: 543, distance: 29.6
click at [536, 540] on div "Hi Andrew, This email is to confirm that your personal tax return has been subm…" at bounding box center [969, 478] width 887 height 272
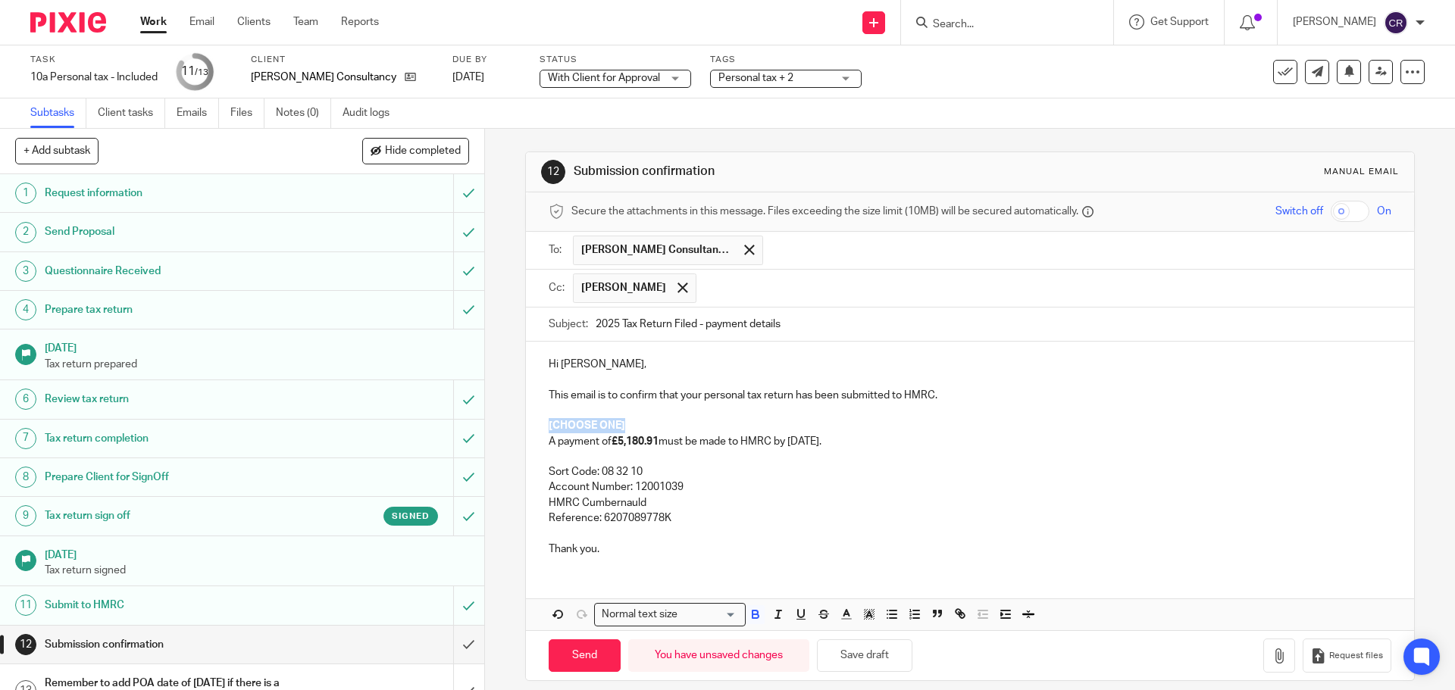
drag, startPoint x: 636, startPoint y: 429, endPoint x: 543, endPoint y: 430, distance: 92.4
click at [532, 427] on div "Hi Andrew, This email is to confirm that your personal tax return has been subm…" at bounding box center [969, 455] width 887 height 226
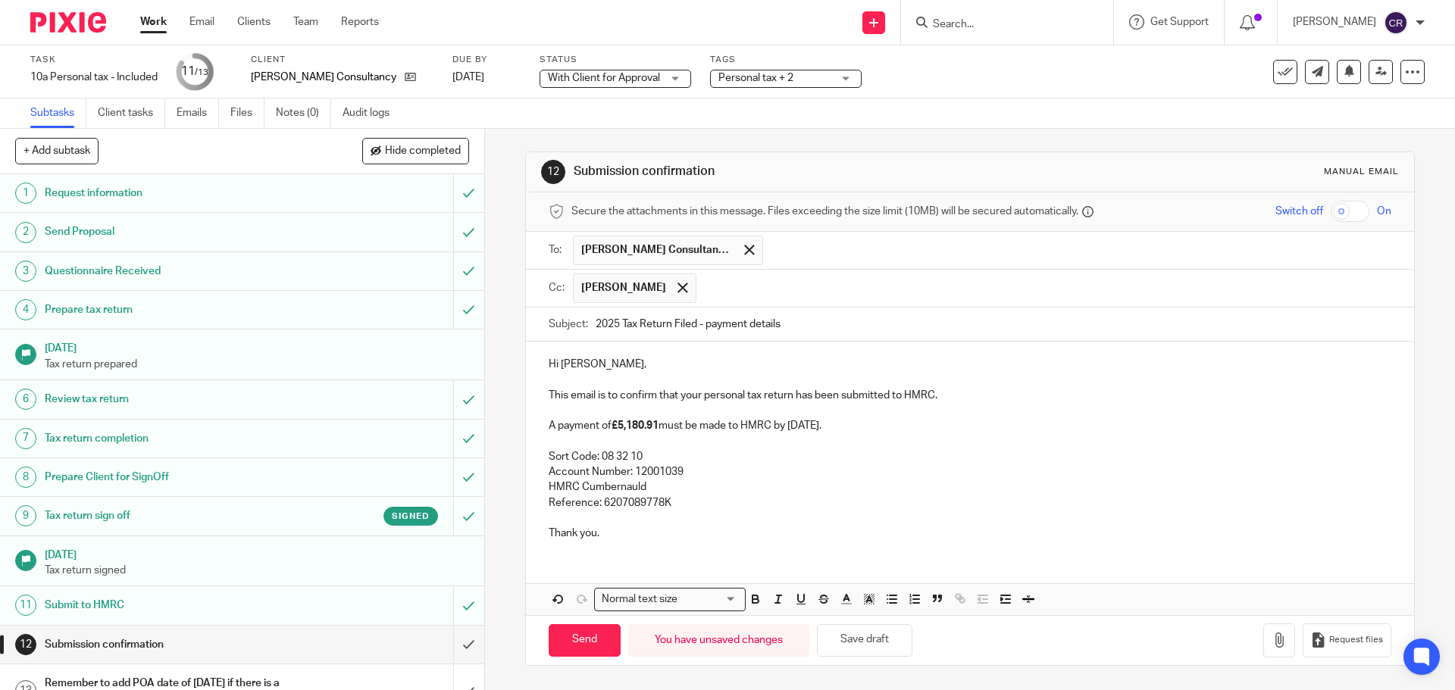
drag, startPoint x: 580, startPoint y: 642, endPoint x: 539, endPoint y: 636, distance: 40.6
click at [577, 642] on input "Send" at bounding box center [585, 640] width 72 height 33
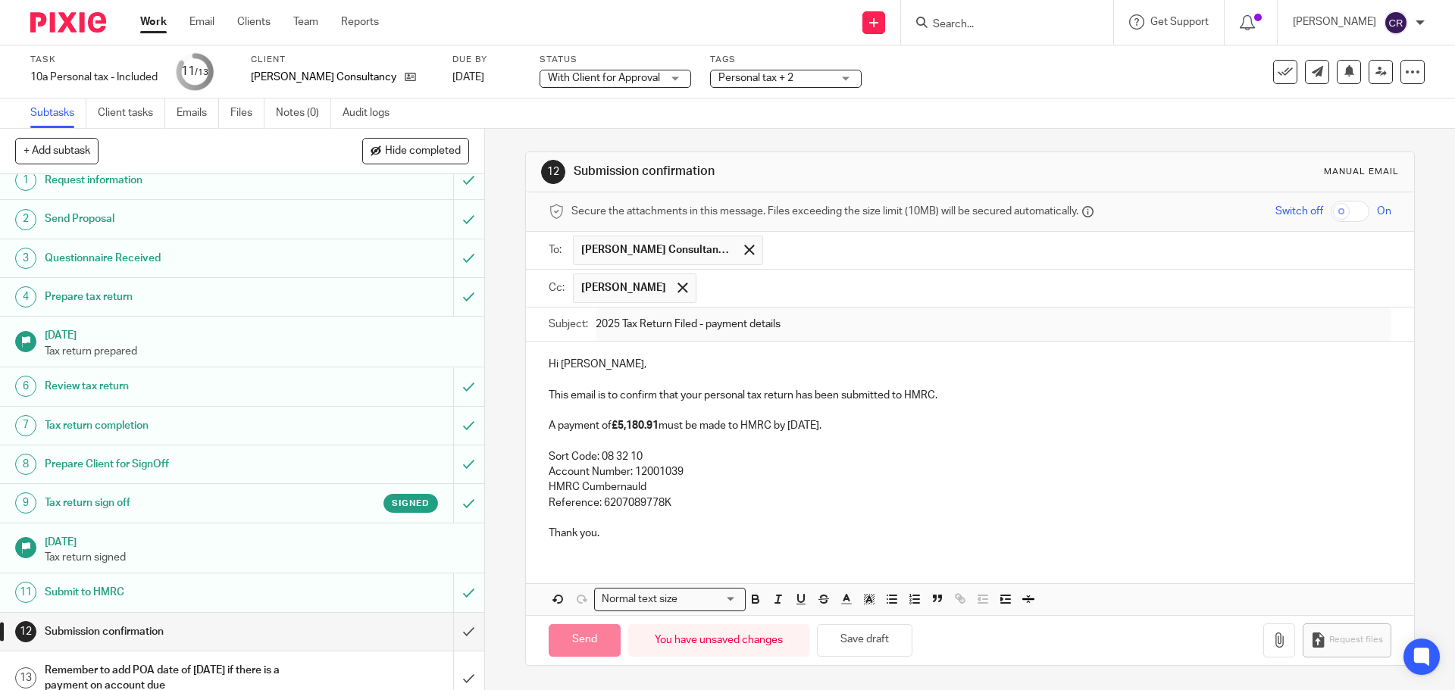
scroll to position [29, 0]
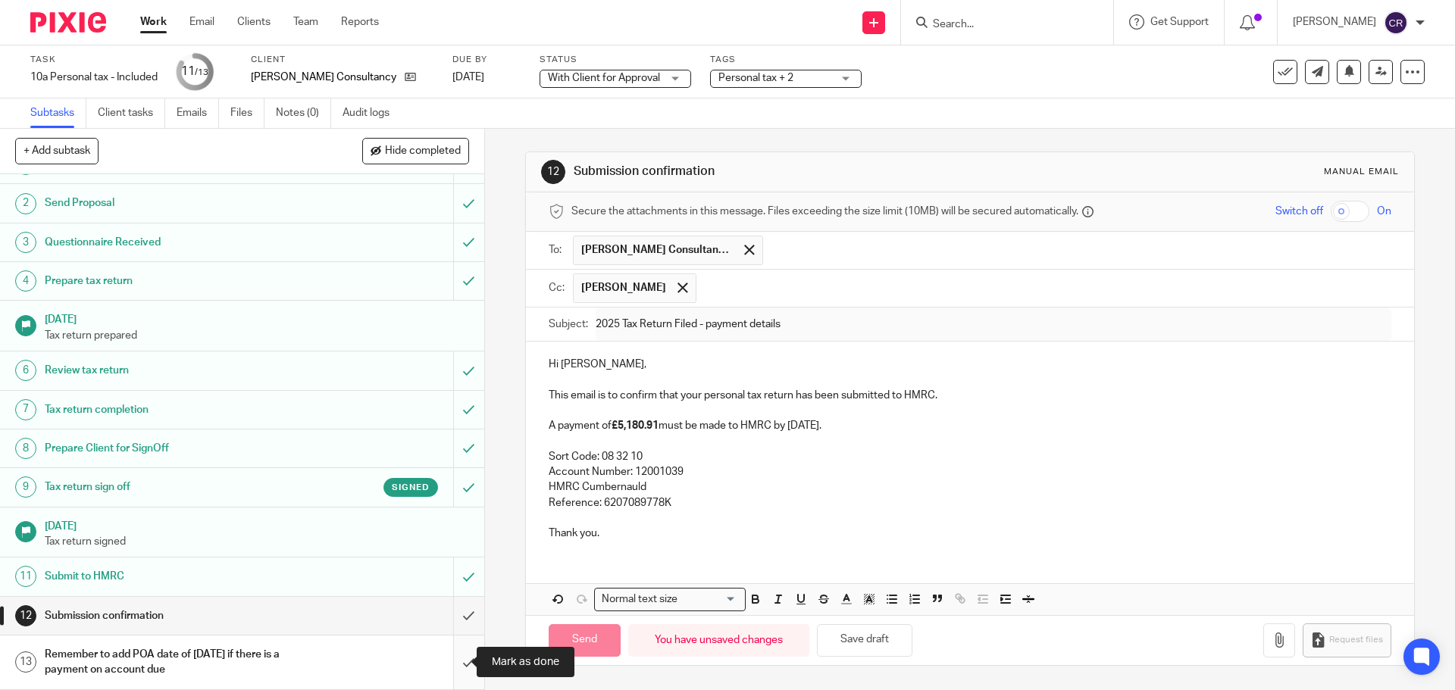
type input "Sent"
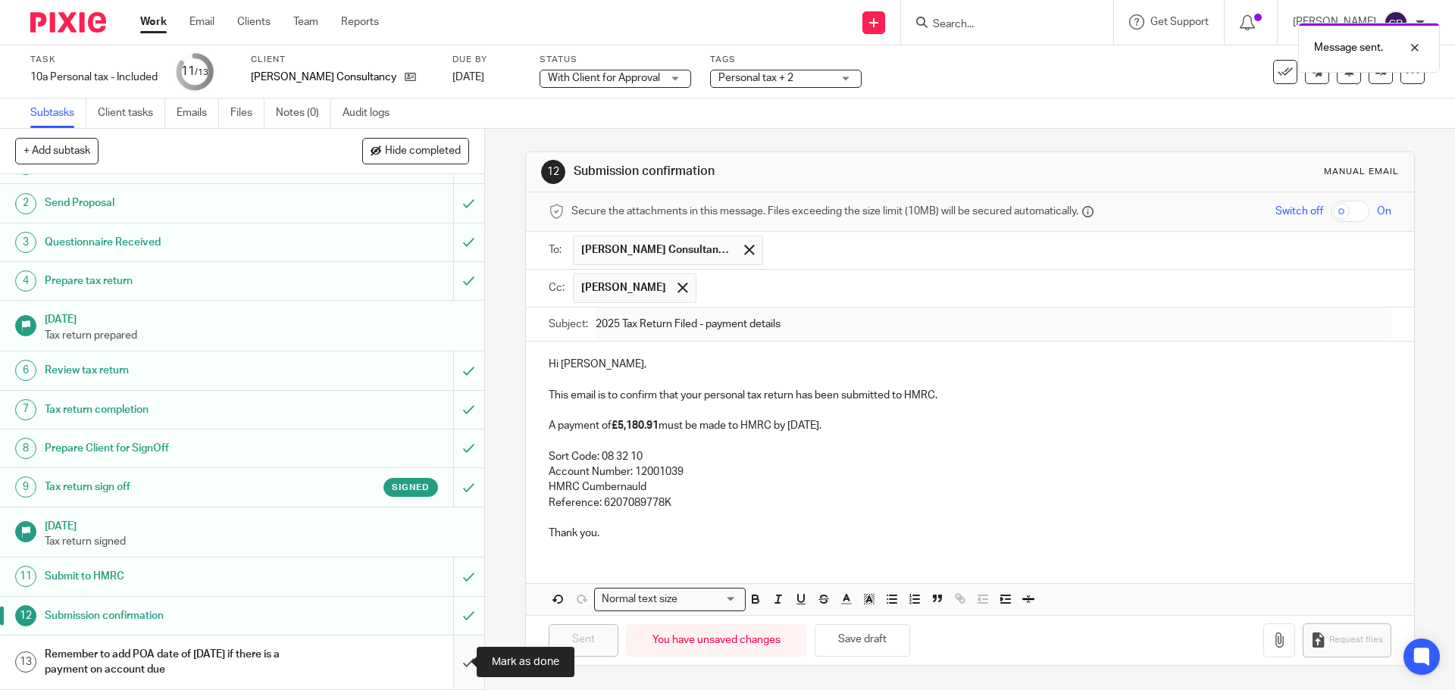
click at [451, 666] on input "submit" at bounding box center [242, 663] width 484 height 54
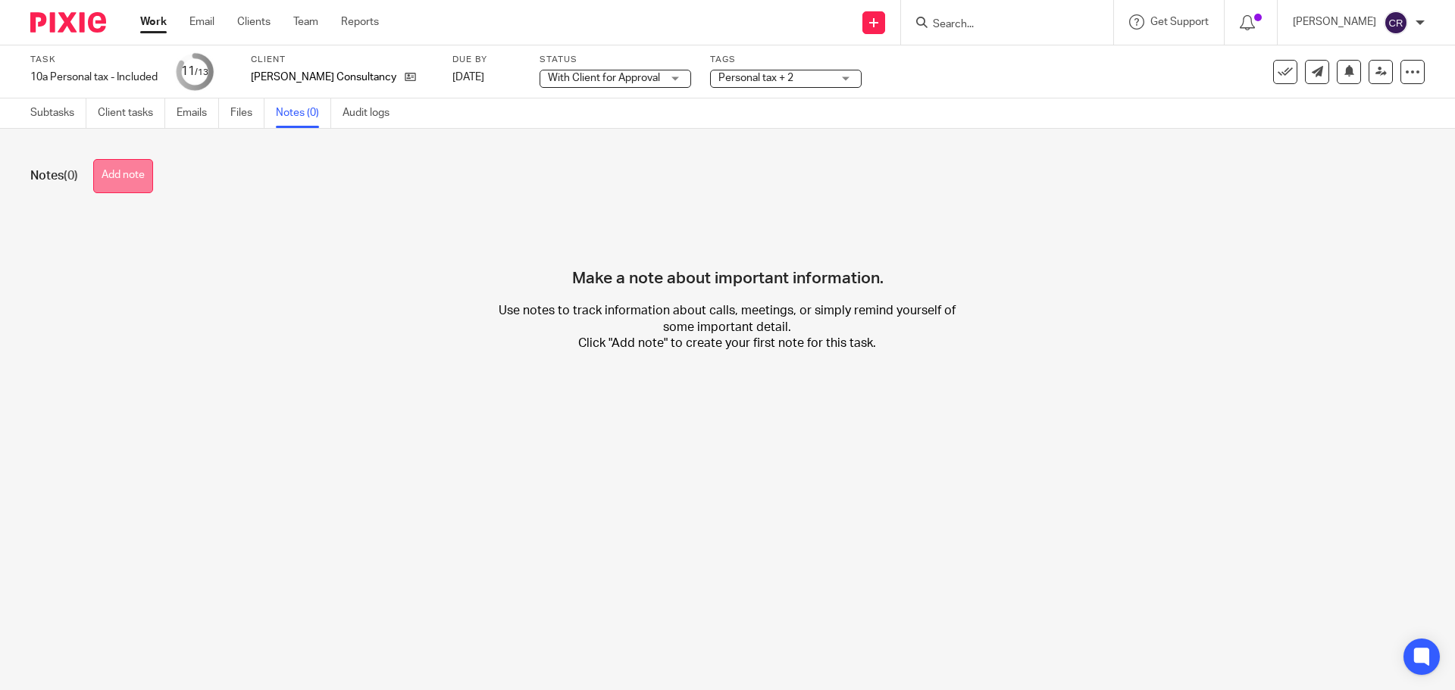
click at [137, 187] on button "Add note" at bounding box center [123, 176] width 60 height 34
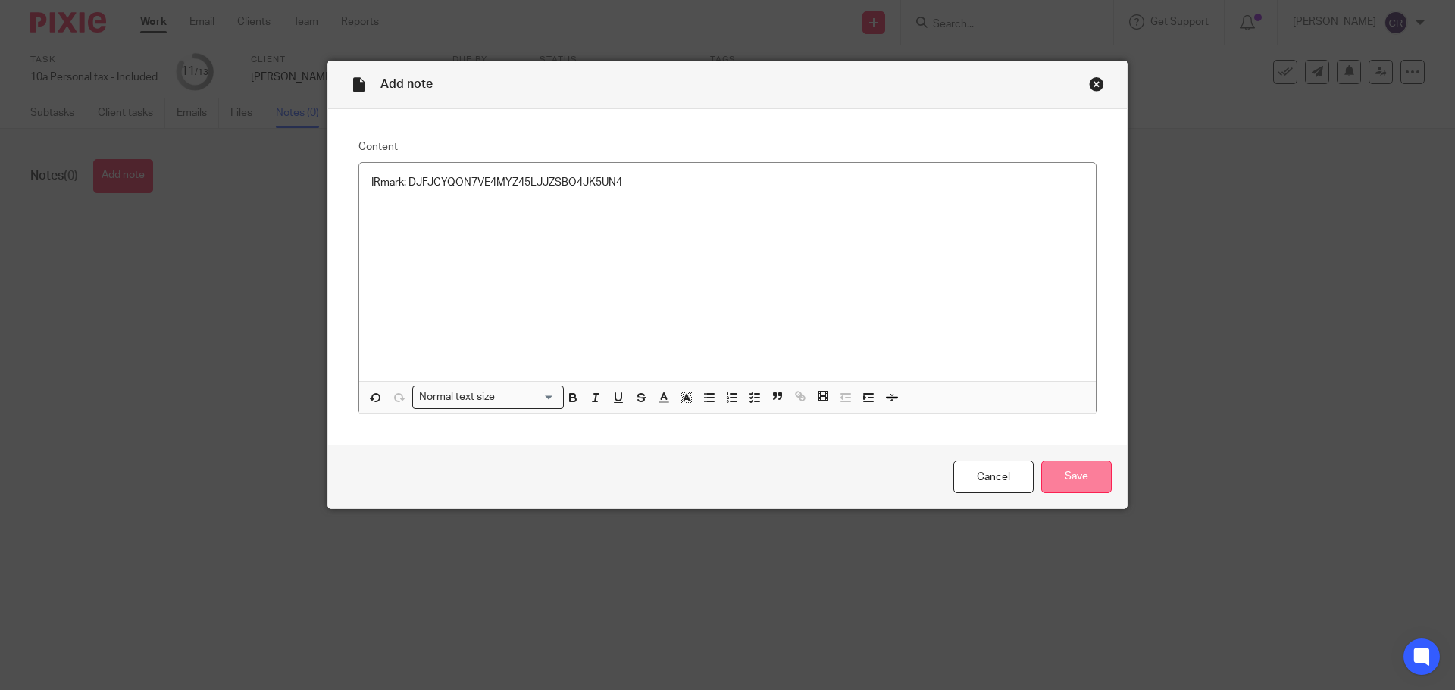
drag, startPoint x: 1065, startPoint y: 449, endPoint x: 1079, endPoint y: 477, distance: 31.2
click at [1073, 471] on div "Cancel Save" at bounding box center [727, 477] width 799 height 64
drag, startPoint x: 1079, startPoint y: 477, endPoint x: 1080, endPoint y: 433, distance: 43.2
click at [1083, 479] on input "Save" at bounding box center [1076, 477] width 70 height 33
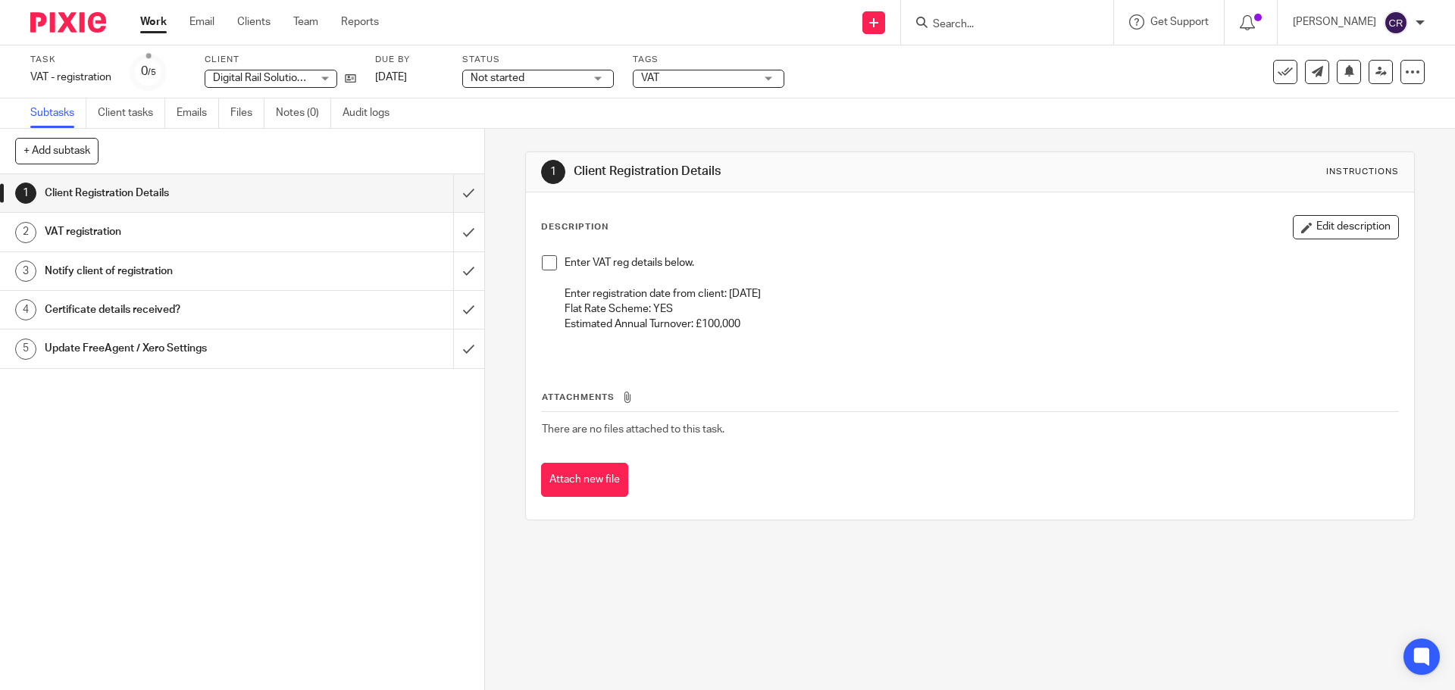
click at [561, 74] on span "Not started" at bounding box center [528, 78] width 114 height 16
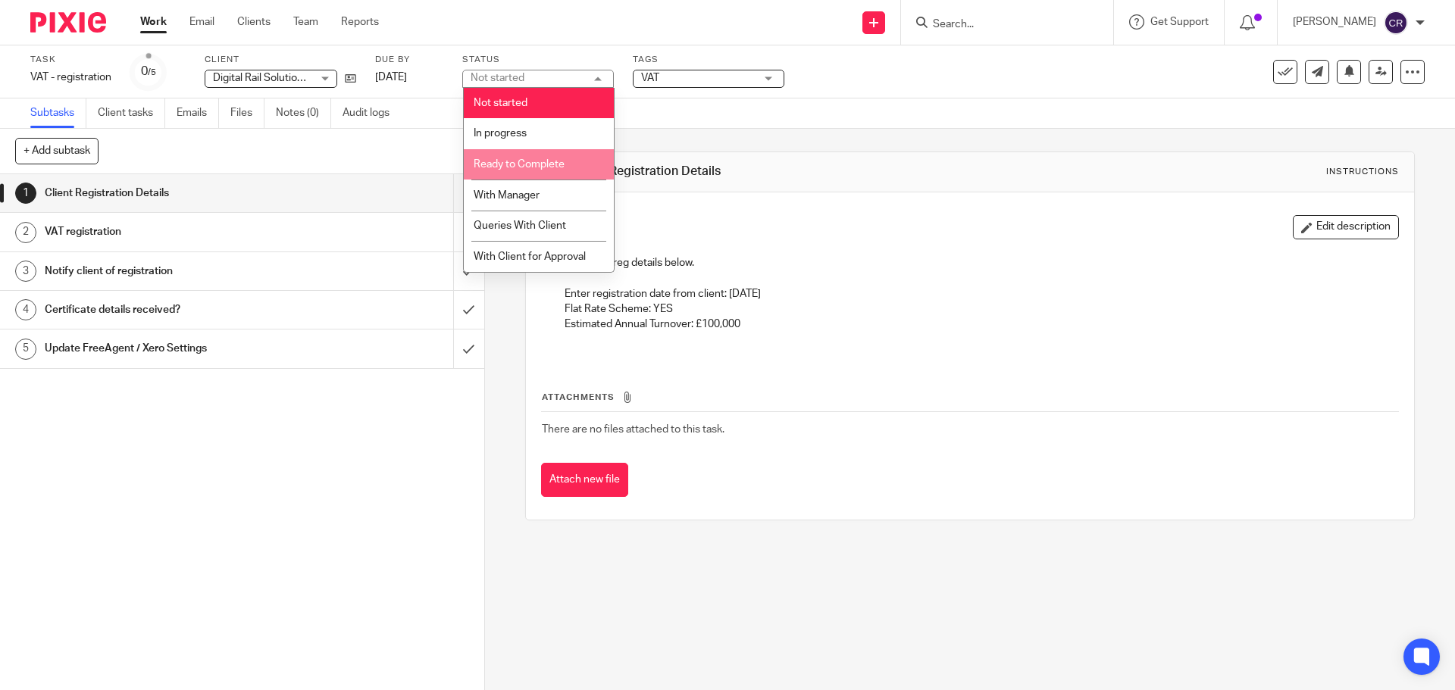
drag, startPoint x: 561, startPoint y: 165, endPoint x: 675, endPoint y: 95, distance: 134.0
click at [561, 164] on span "Ready to Complete" at bounding box center [519, 164] width 91 height 11
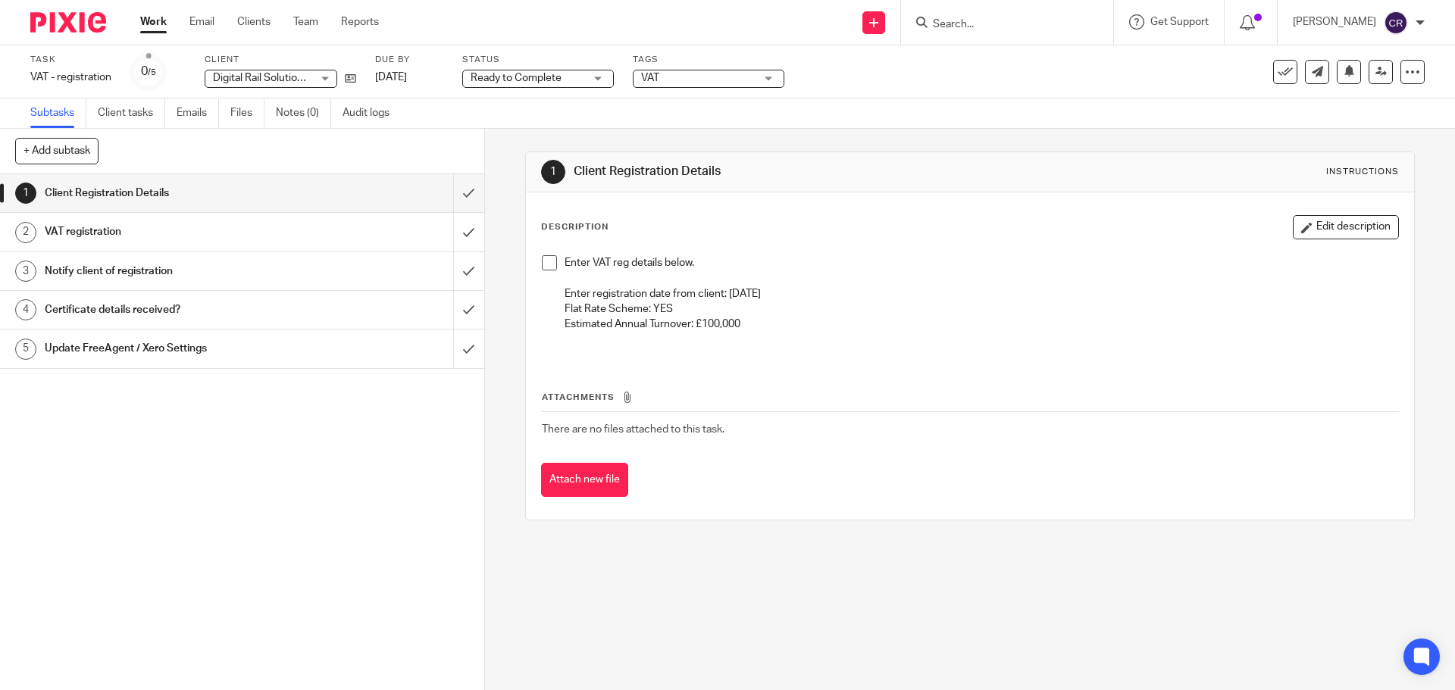
click at [758, 85] on div "VAT" at bounding box center [709, 79] width 152 height 18
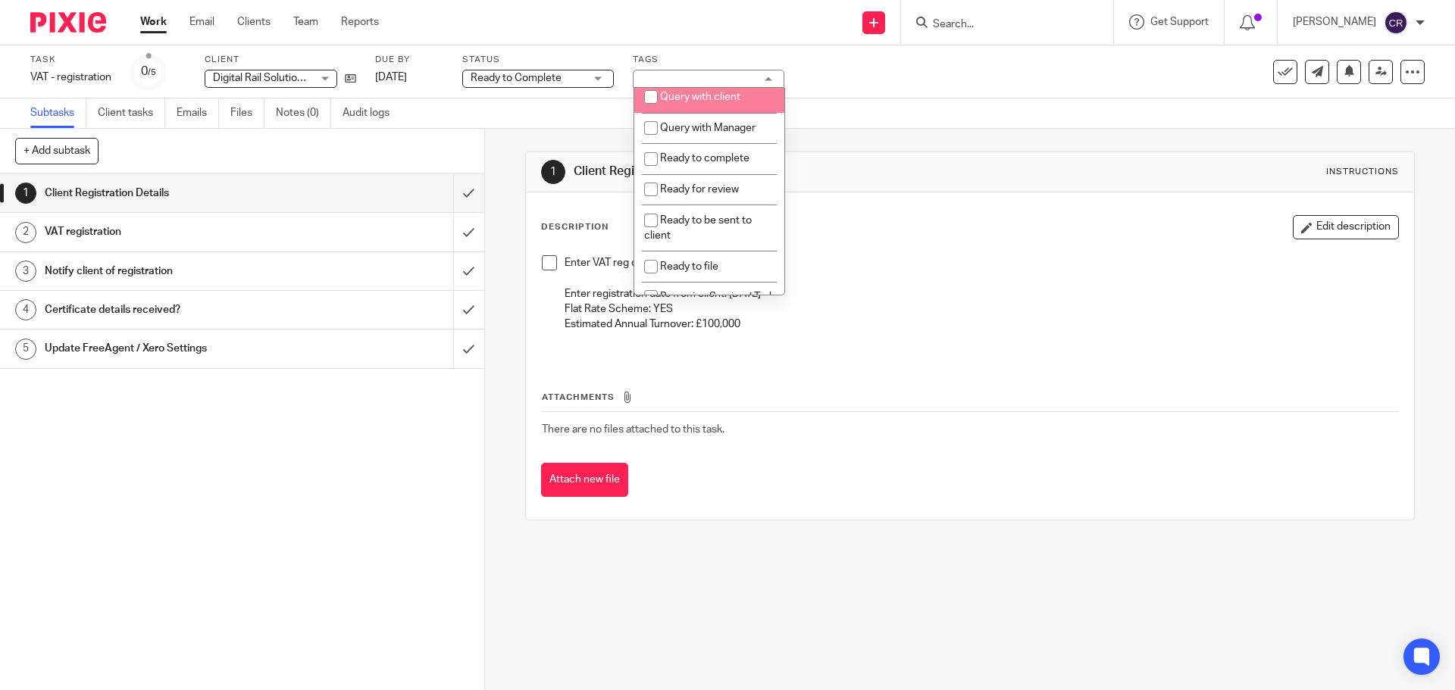
scroll to position [530, 0]
click at [743, 173] on li "Ready to complete" at bounding box center [709, 157] width 150 height 31
checkbox input "true"
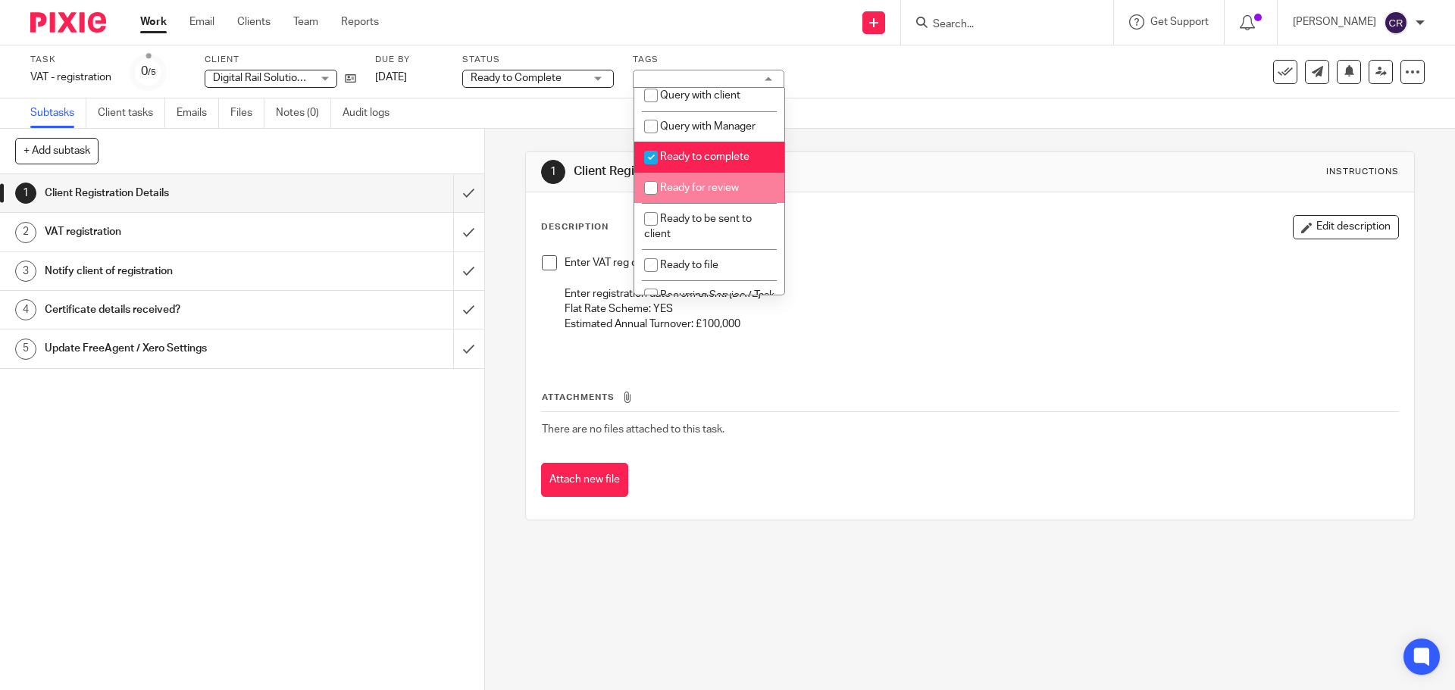
click at [897, 215] on div "Description Edit description" at bounding box center [969, 227] width 857 height 24
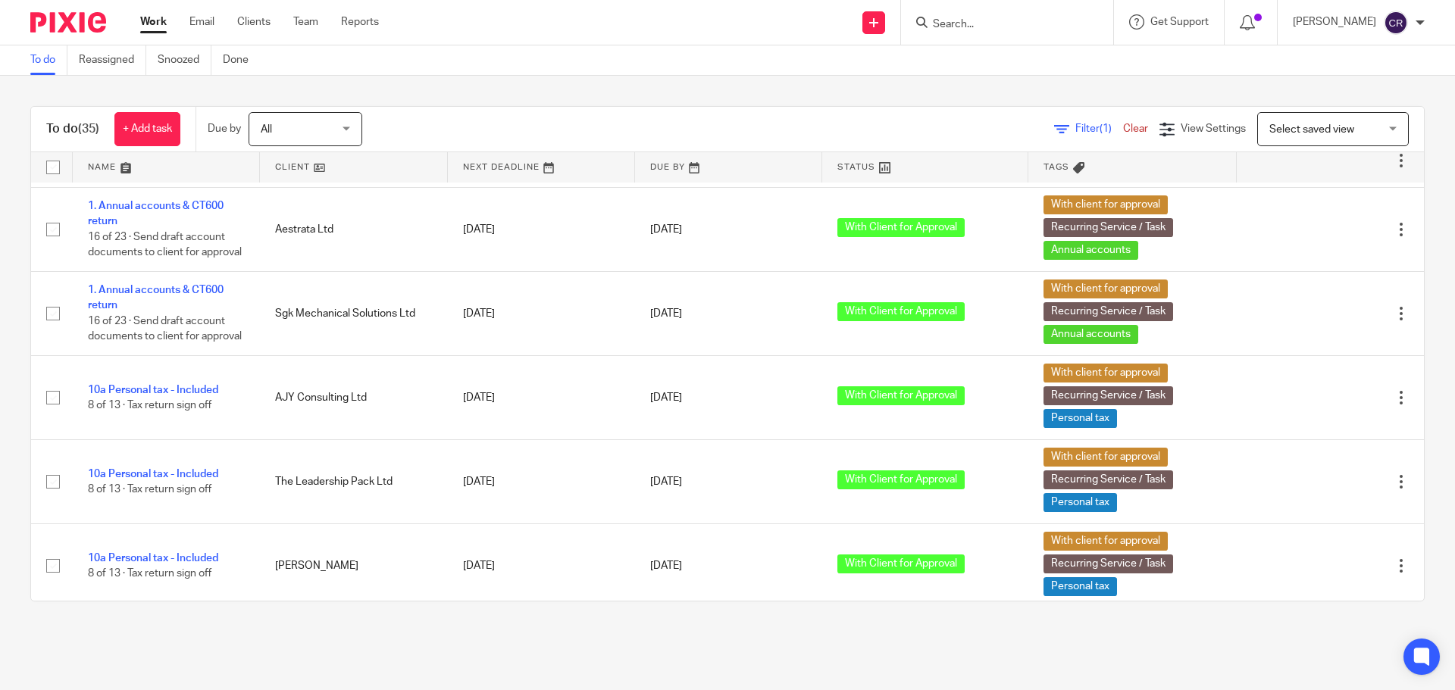
scroll to position [455, 0]
